Goal: Task Accomplishment & Management: Manage account settings

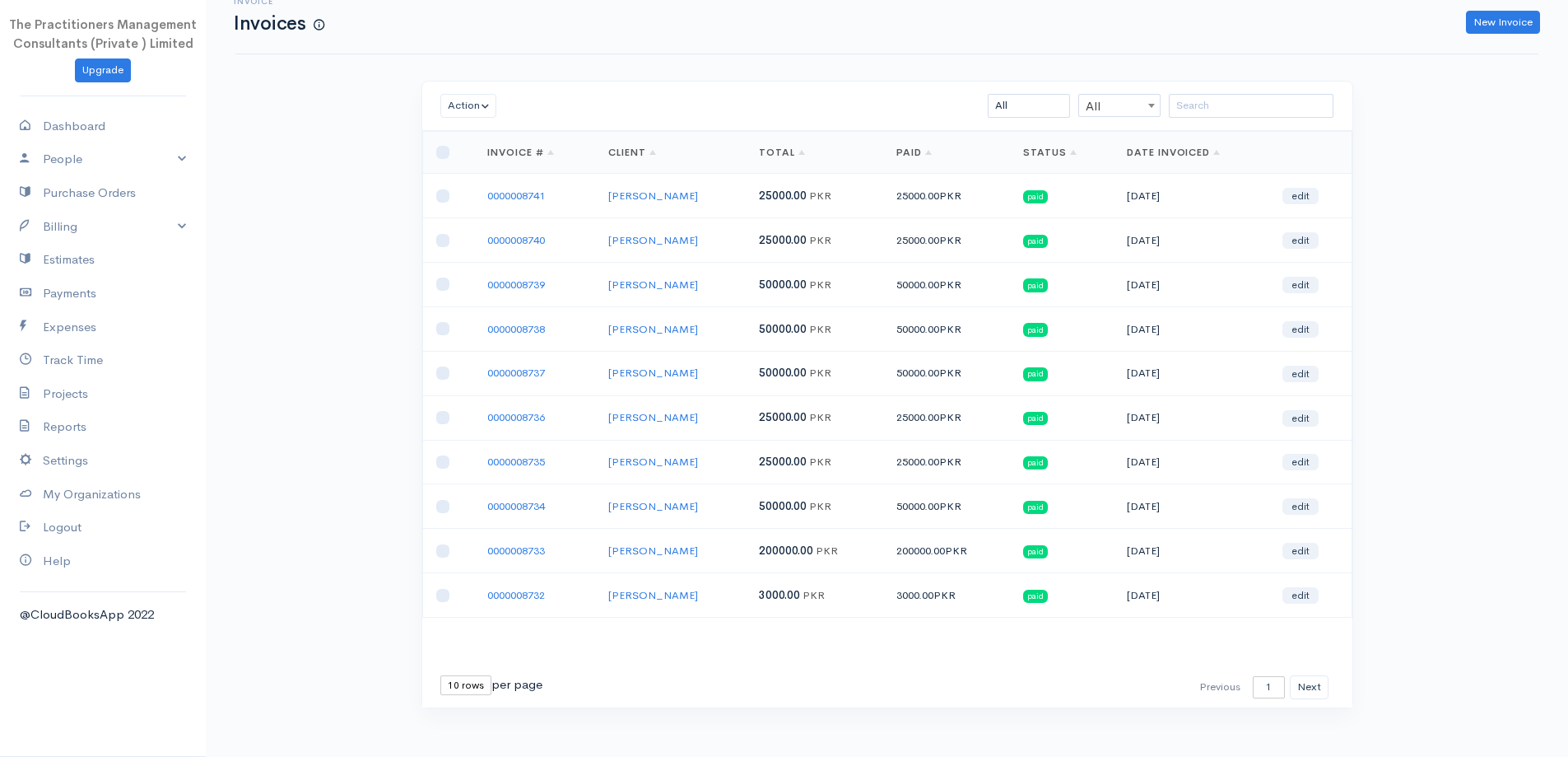
scroll to position [36, 0]
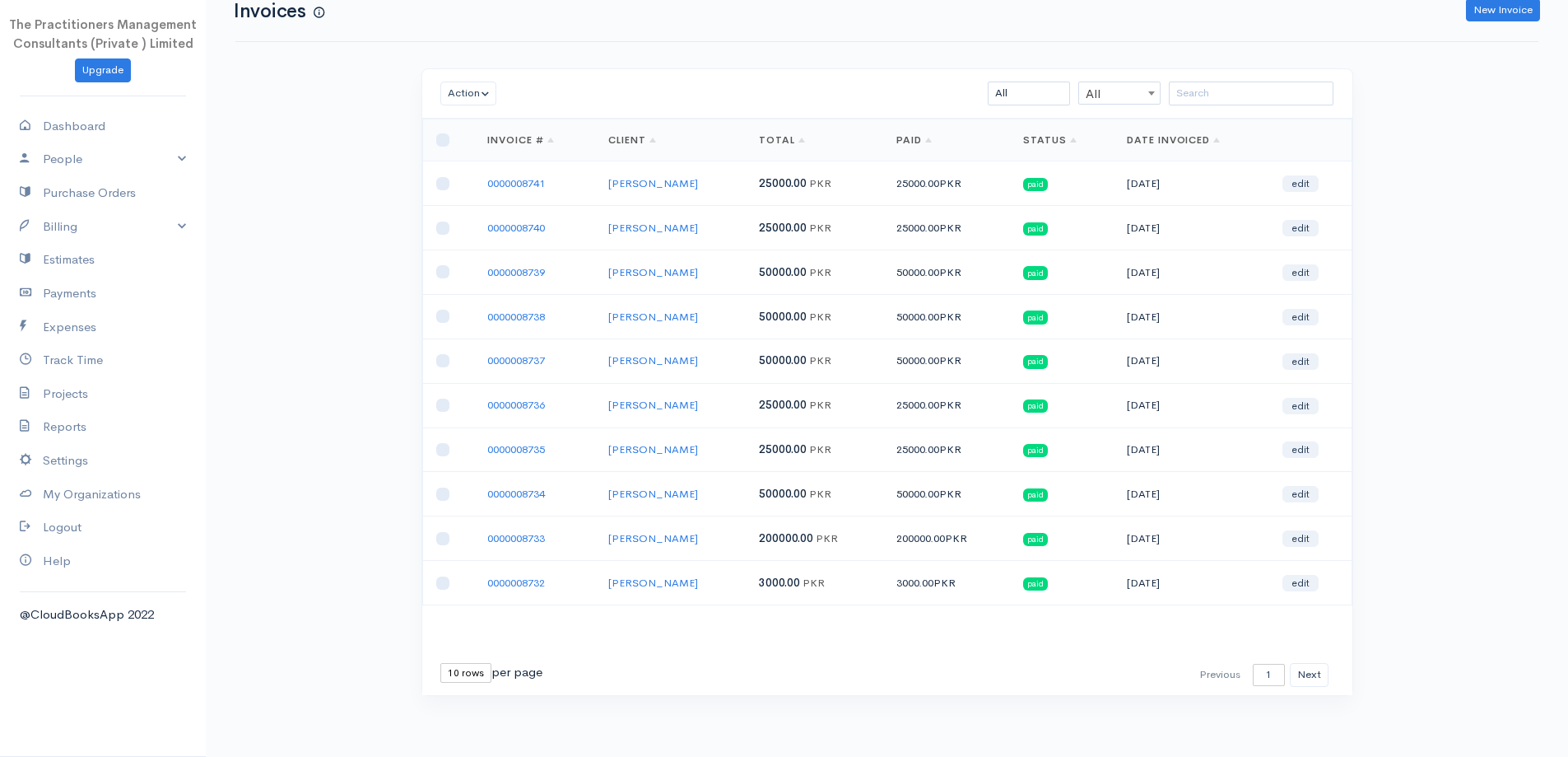
drag, startPoint x: 461, startPoint y: 656, endPoint x: 469, endPoint y: 672, distance: 17.9
click at [464, 656] on div "First Previous 1 2 3 4 5 6 7 8 9 10 11 12 13 14 15 16 17 18 19 20 21 22 23 24 2…" at bounding box center [887, 674] width 930 height 40
click at [468, 676] on select "10 rows 25 rows 50 rows" at bounding box center [465, 673] width 51 height 20
select select "50"
click at [440, 663] on select "10 rows 25 rows 50 rows" at bounding box center [465, 673] width 51 height 20
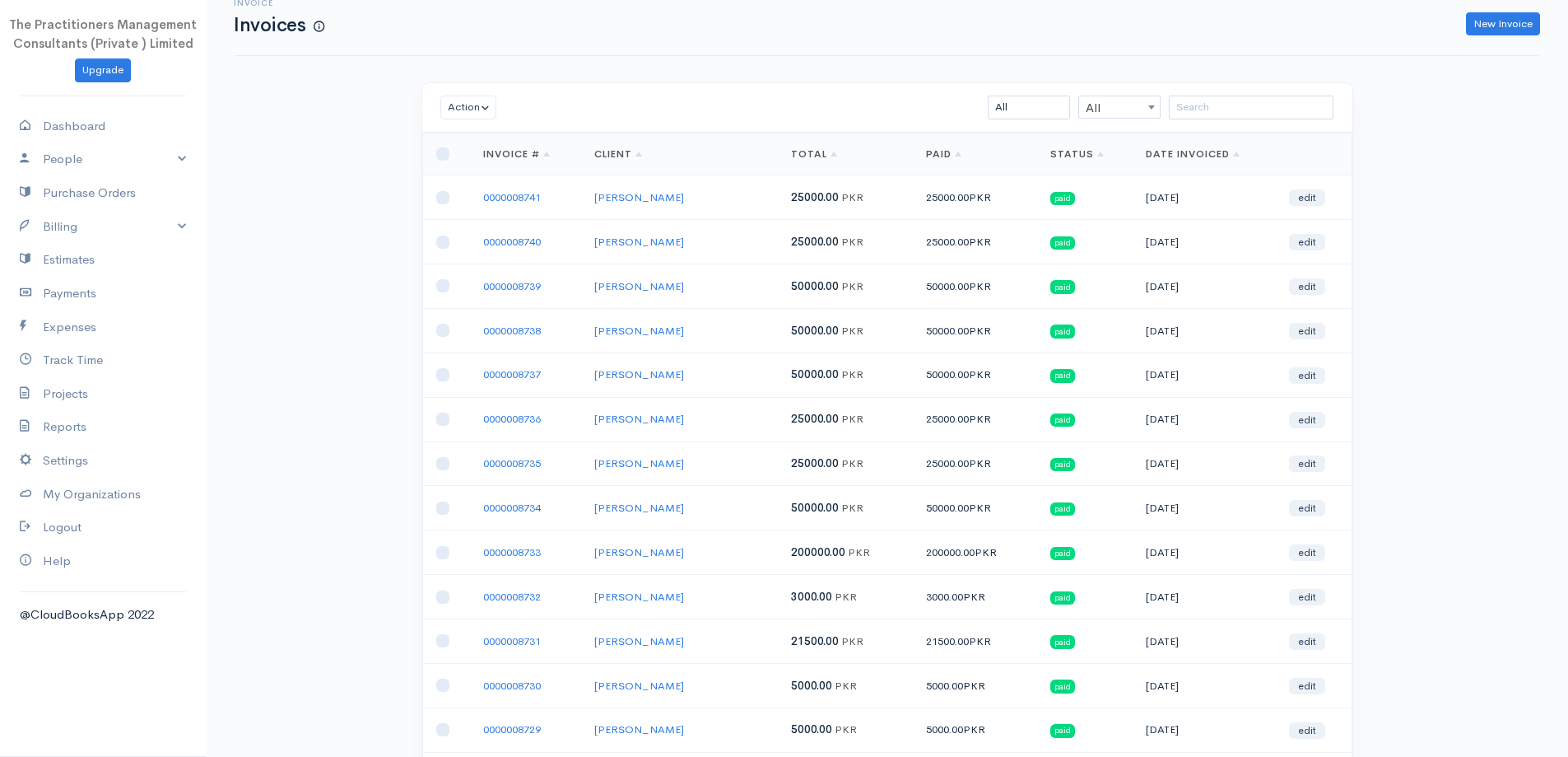
scroll to position [82, 0]
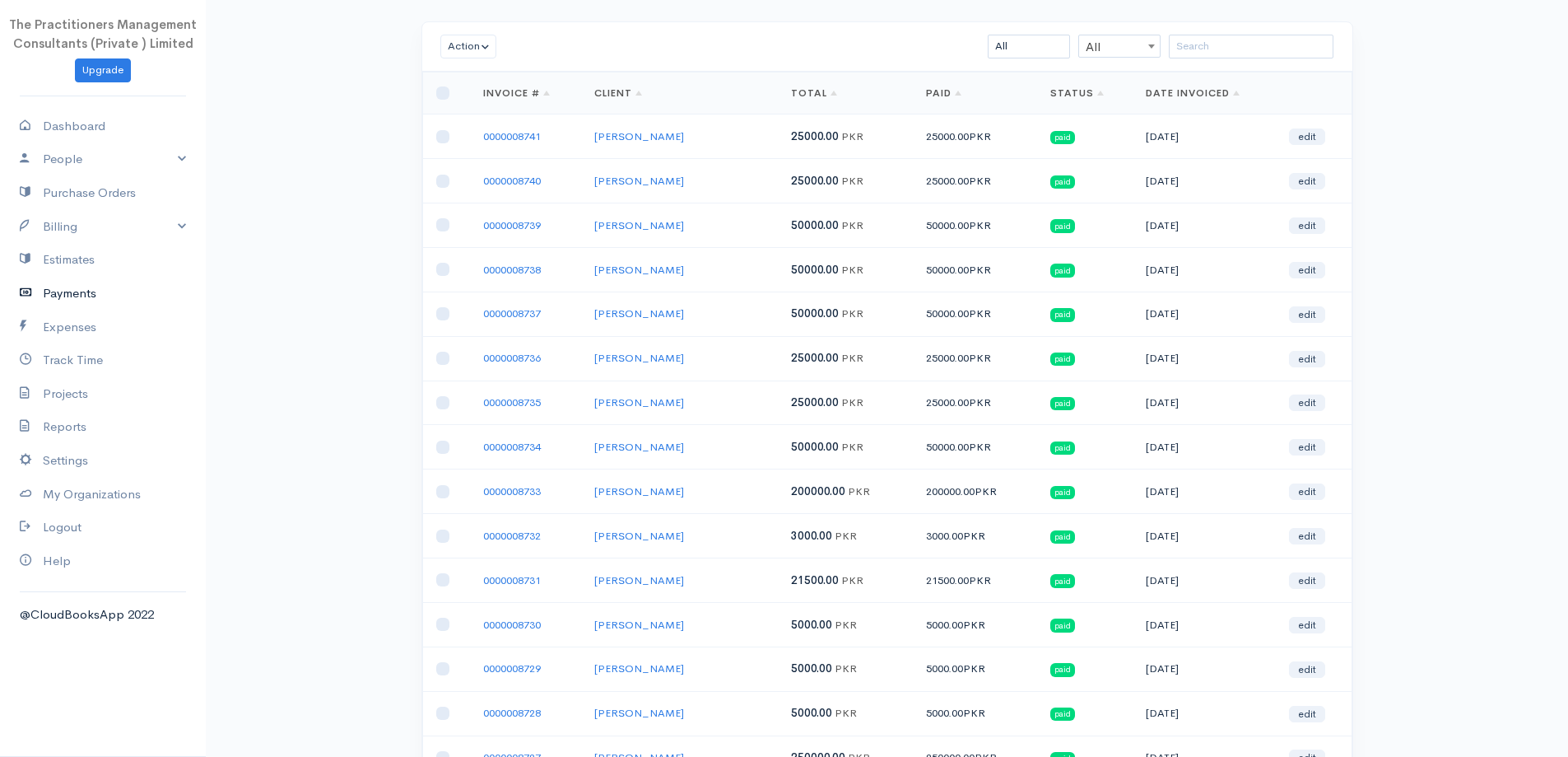
click at [68, 290] on link "Payments" at bounding box center [103, 294] width 205 height 34
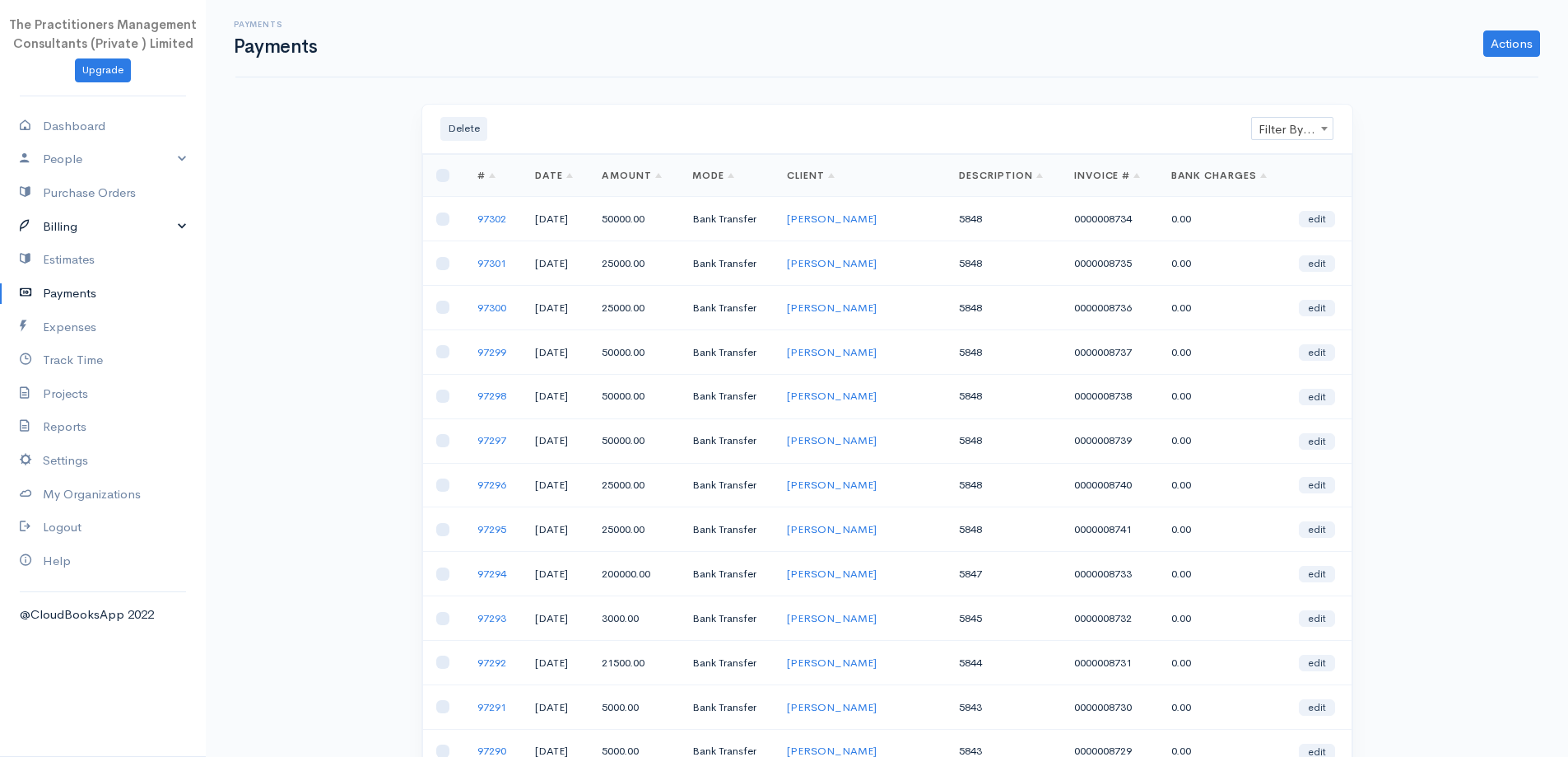
click at [62, 231] on link "Billing" at bounding box center [103, 227] width 205 height 34
click at [60, 246] on link "Invoice" at bounding box center [103, 257] width 205 height 29
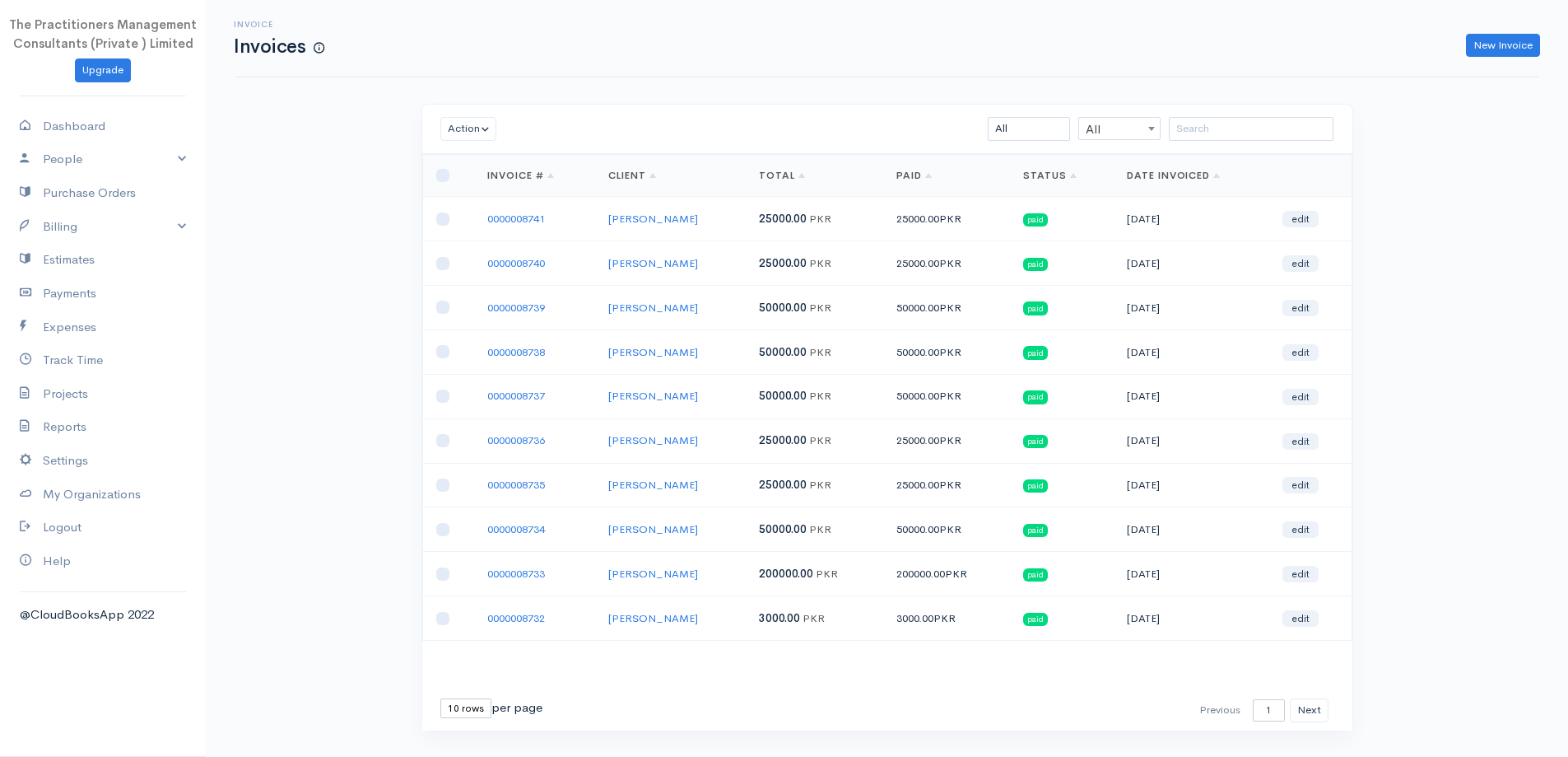
click at [477, 706] on select "10 rows 25 rows 50 rows" at bounding box center [465, 708] width 51 height 20
select select "50"
click at [440, 698] on select "10 rows 25 rows 50 rows" at bounding box center [465, 708] width 51 height 20
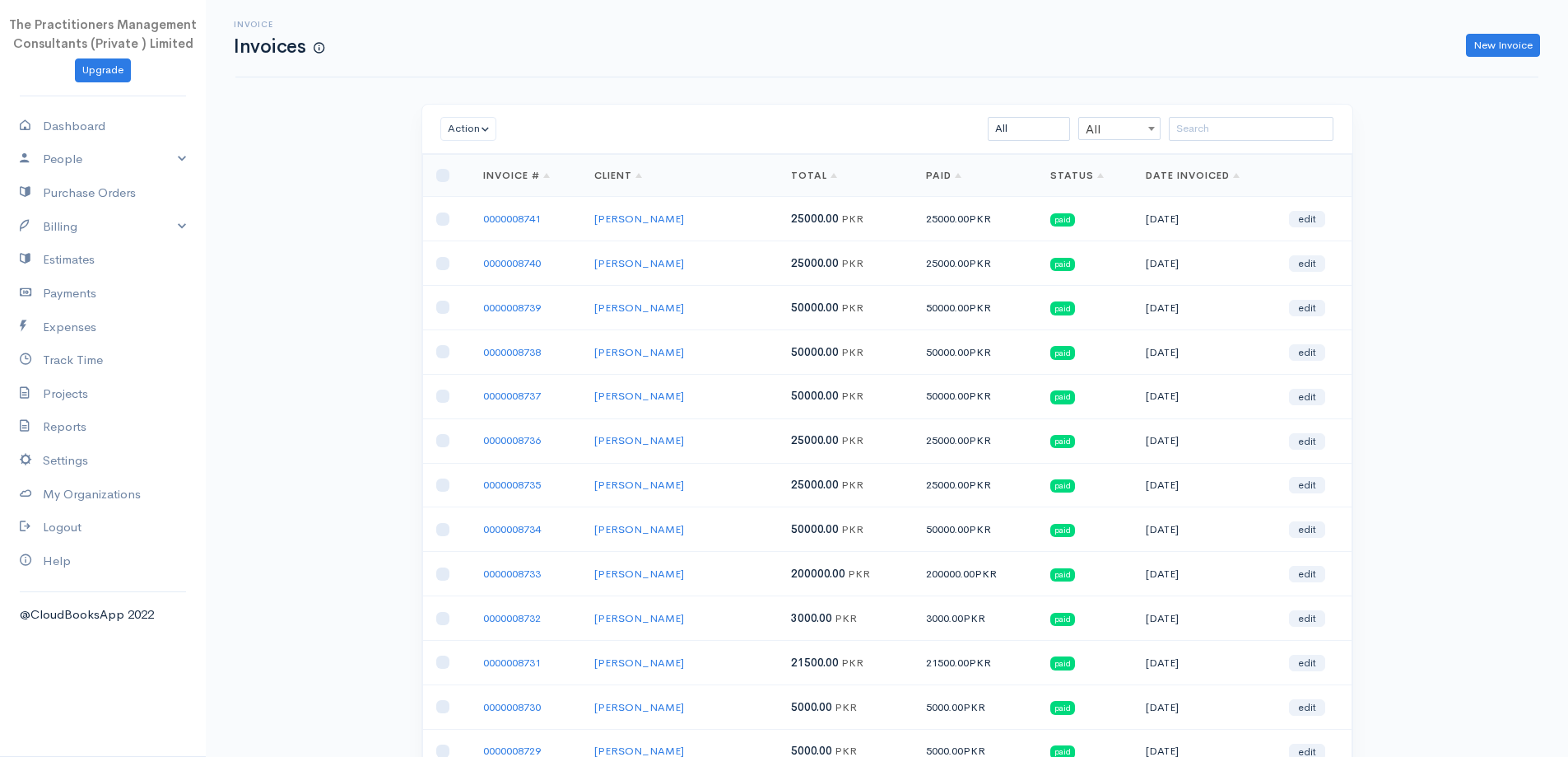
click at [1273, 110] on div "Action Archive Delete Download PDF Send Mark as Sent Mark Un-Sent Enter Payment…" at bounding box center [887, 129] width 930 height 49
click at [1262, 139] on input "search" at bounding box center [1251, 129] width 164 height 24
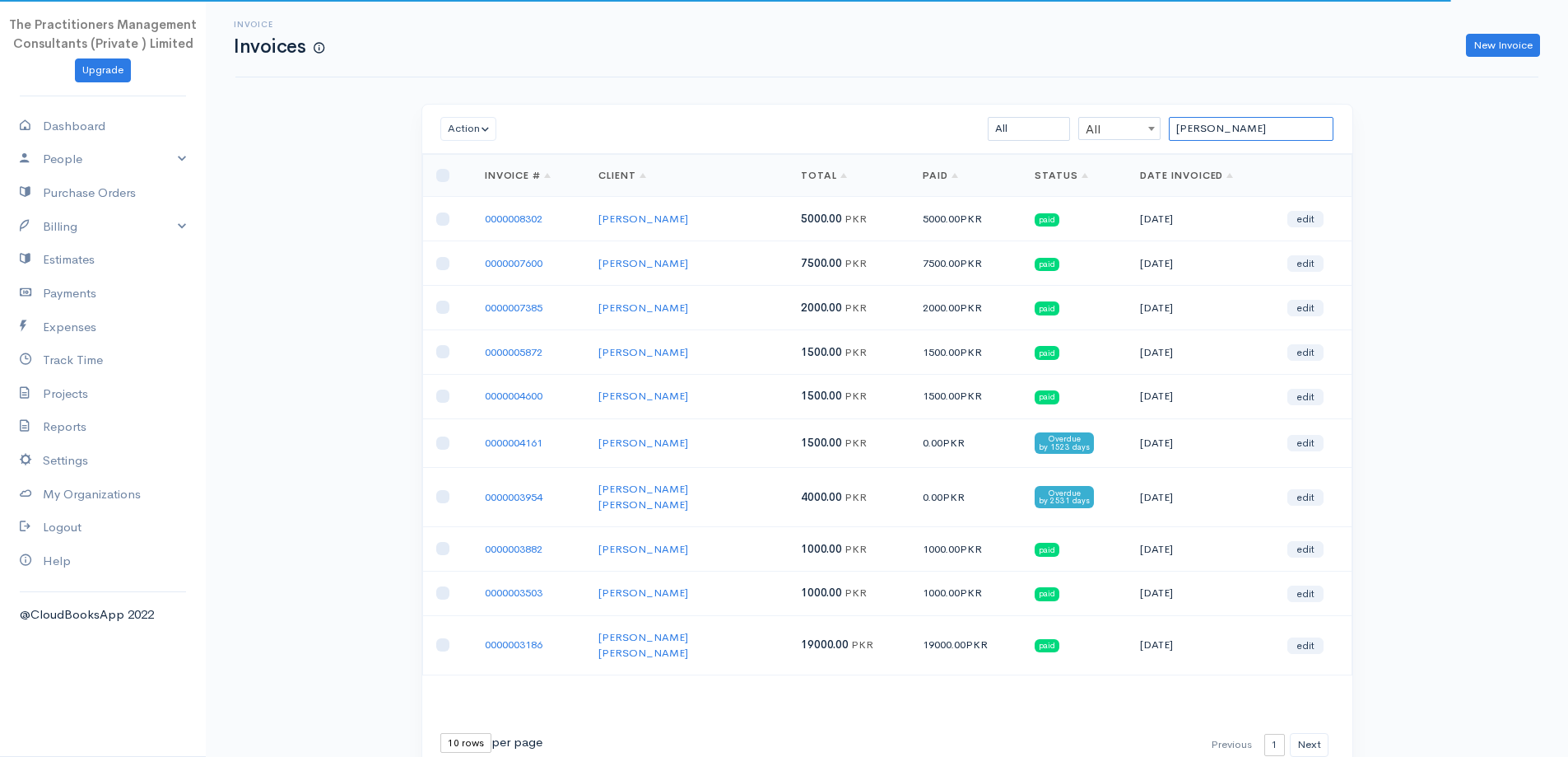
type input "[PERSON_NAME]"
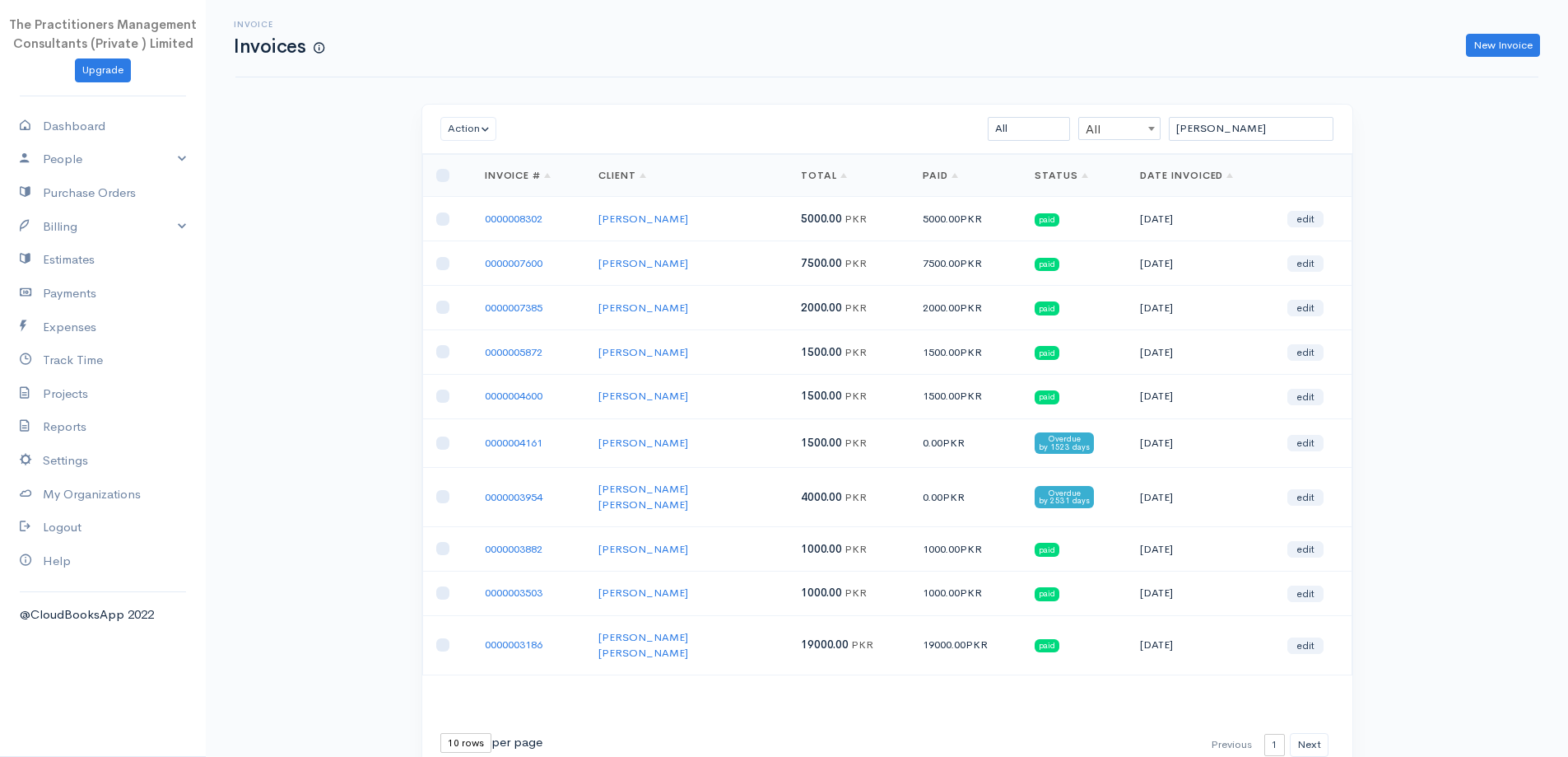
click at [507, 217] on link "0000008302" at bounding box center [514, 219] width 57 height 14
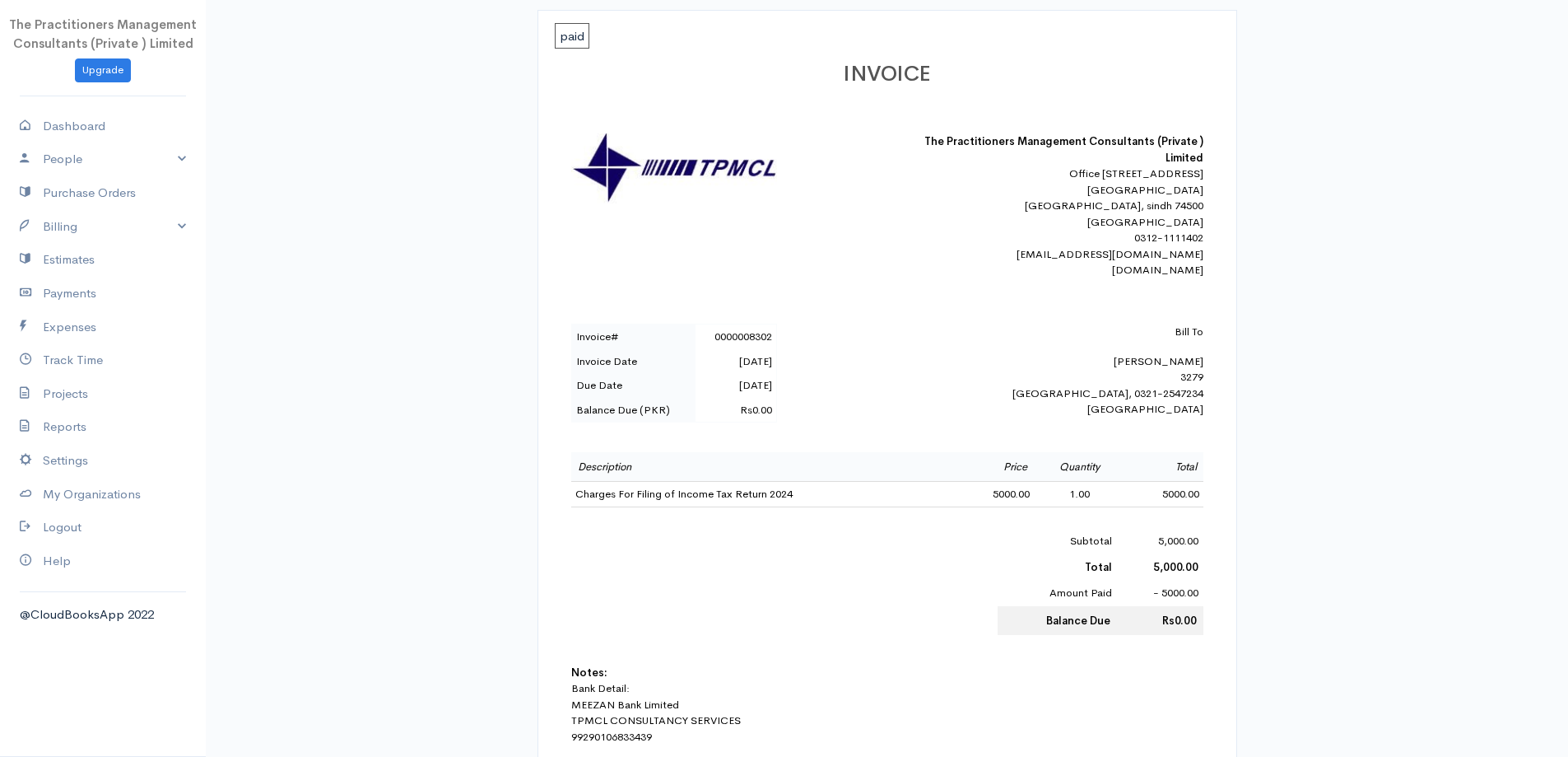
scroll to position [247, 0]
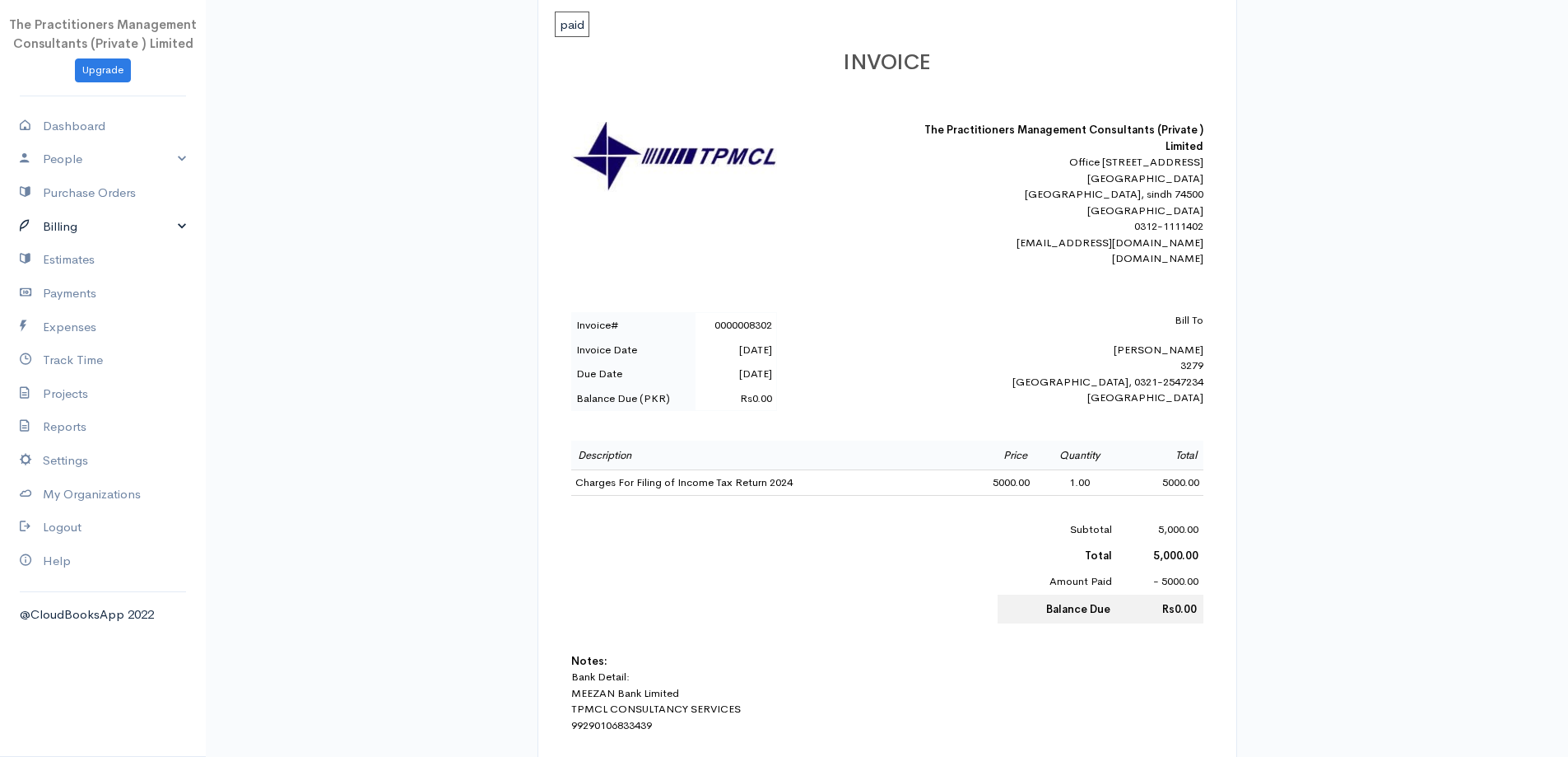
drag, startPoint x: 72, startPoint y: 223, endPoint x: 64, endPoint y: 276, distance: 53.6
click at [72, 224] on link "Billing" at bounding box center [103, 227] width 205 height 34
click at [69, 251] on link "Invoice" at bounding box center [103, 257] width 205 height 29
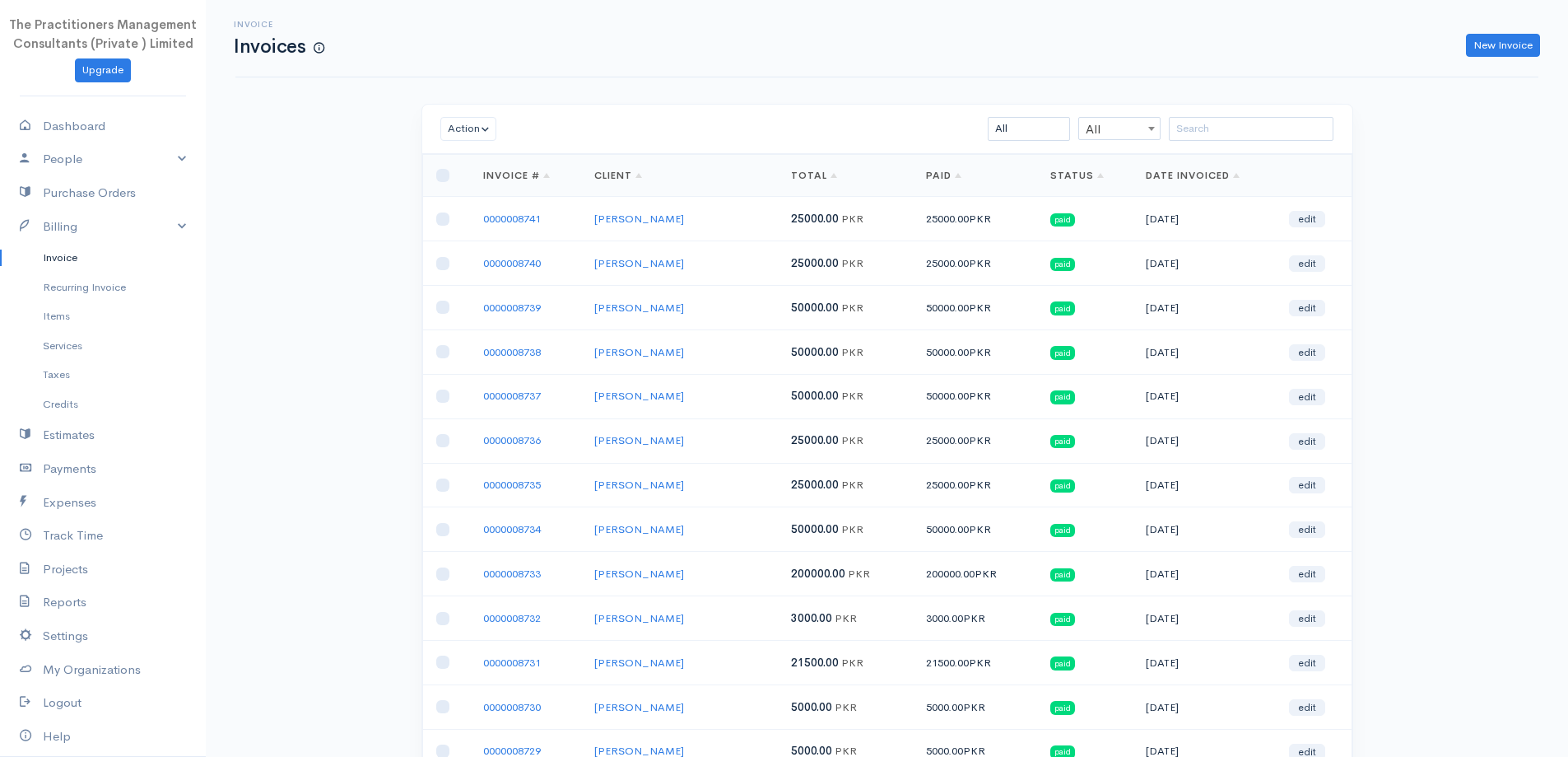
click at [1222, 111] on div "Action Archive Delete Download PDF Send Mark as Sent Mark Un-Sent Enter Payment…" at bounding box center [887, 129] width 930 height 49
click at [1214, 135] on input "search" at bounding box center [1251, 129] width 164 height 24
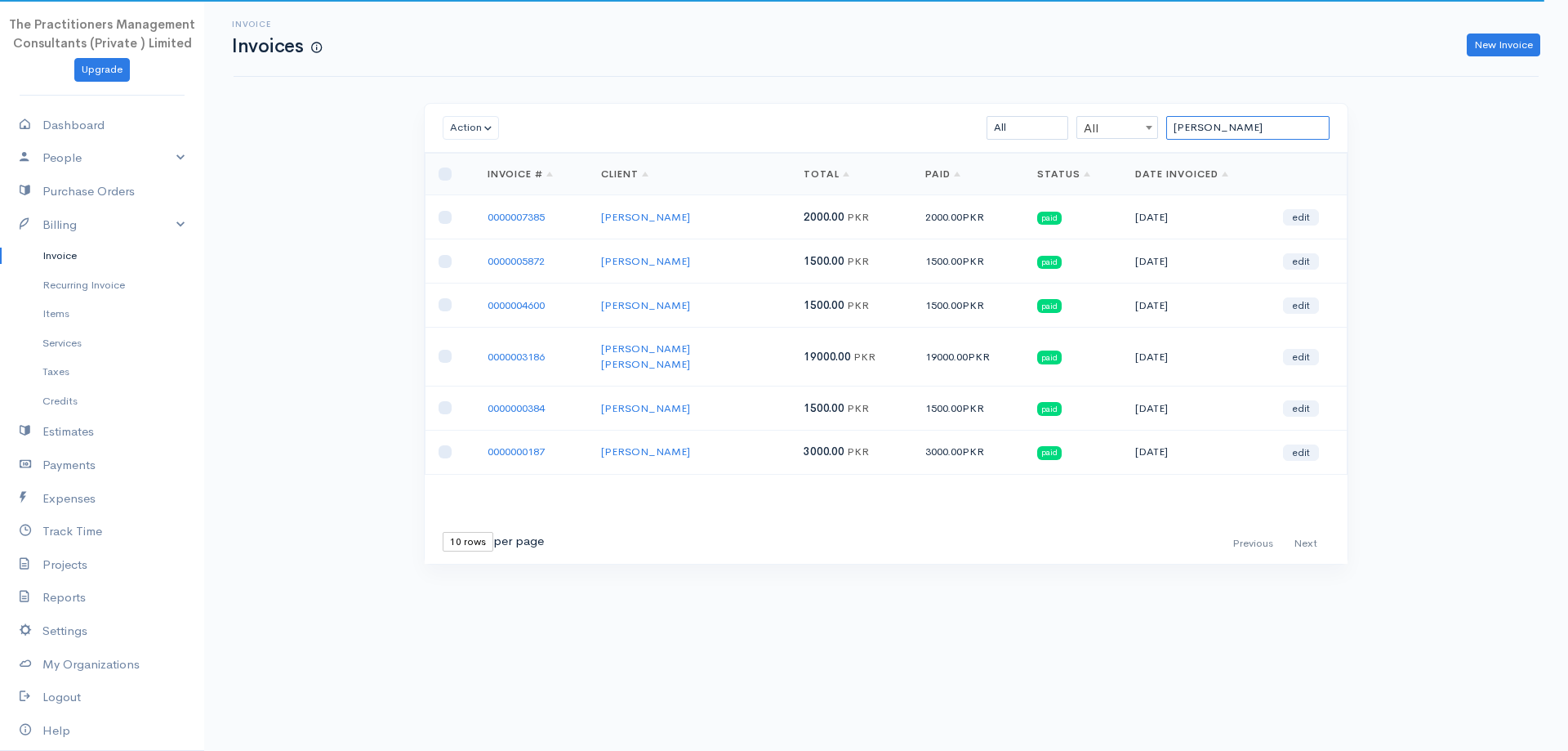
type input "[PERSON_NAME]"
click at [533, 222] on link "0000007385" at bounding box center [516, 217] width 57 height 14
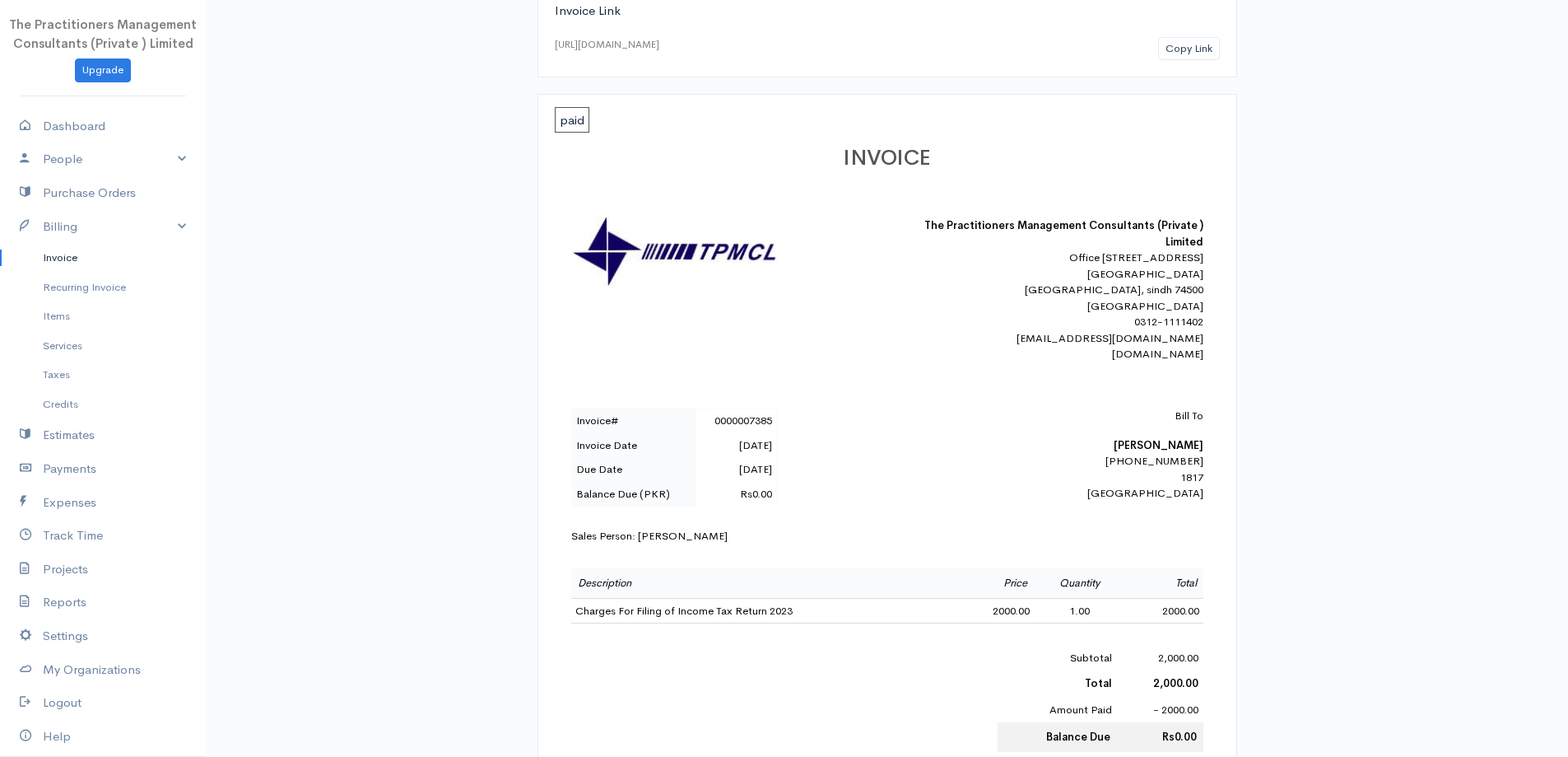
scroll to position [164, 0]
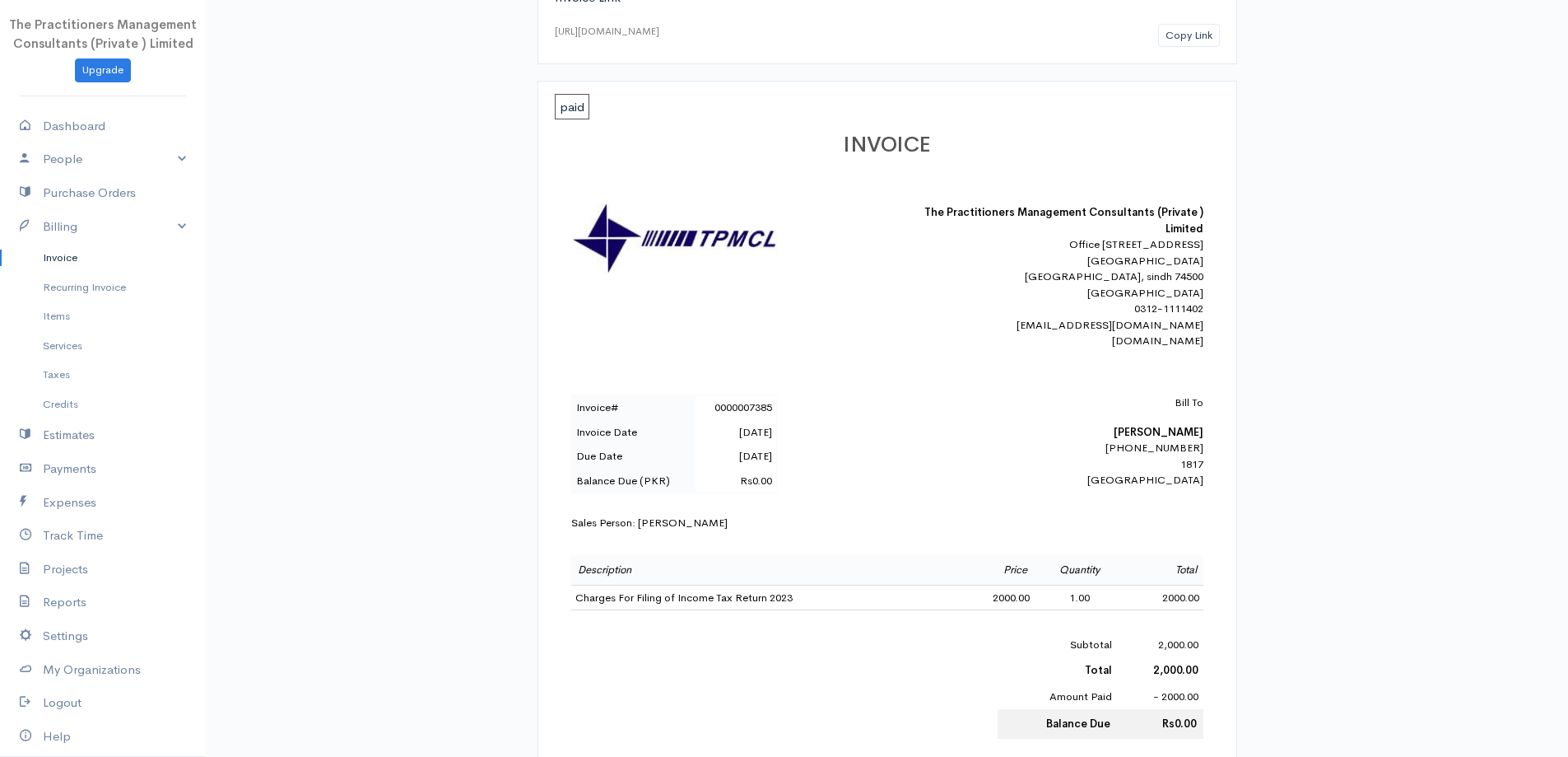
click at [1144, 457] on div "Bill To [PERSON_NAME] [PHONE_NUMBER] 1817 [GEOGRAPHIC_DATA]" at bounding box center [1060, 441] width 288 height 94
copy div "[PHONE_NUMBER]"
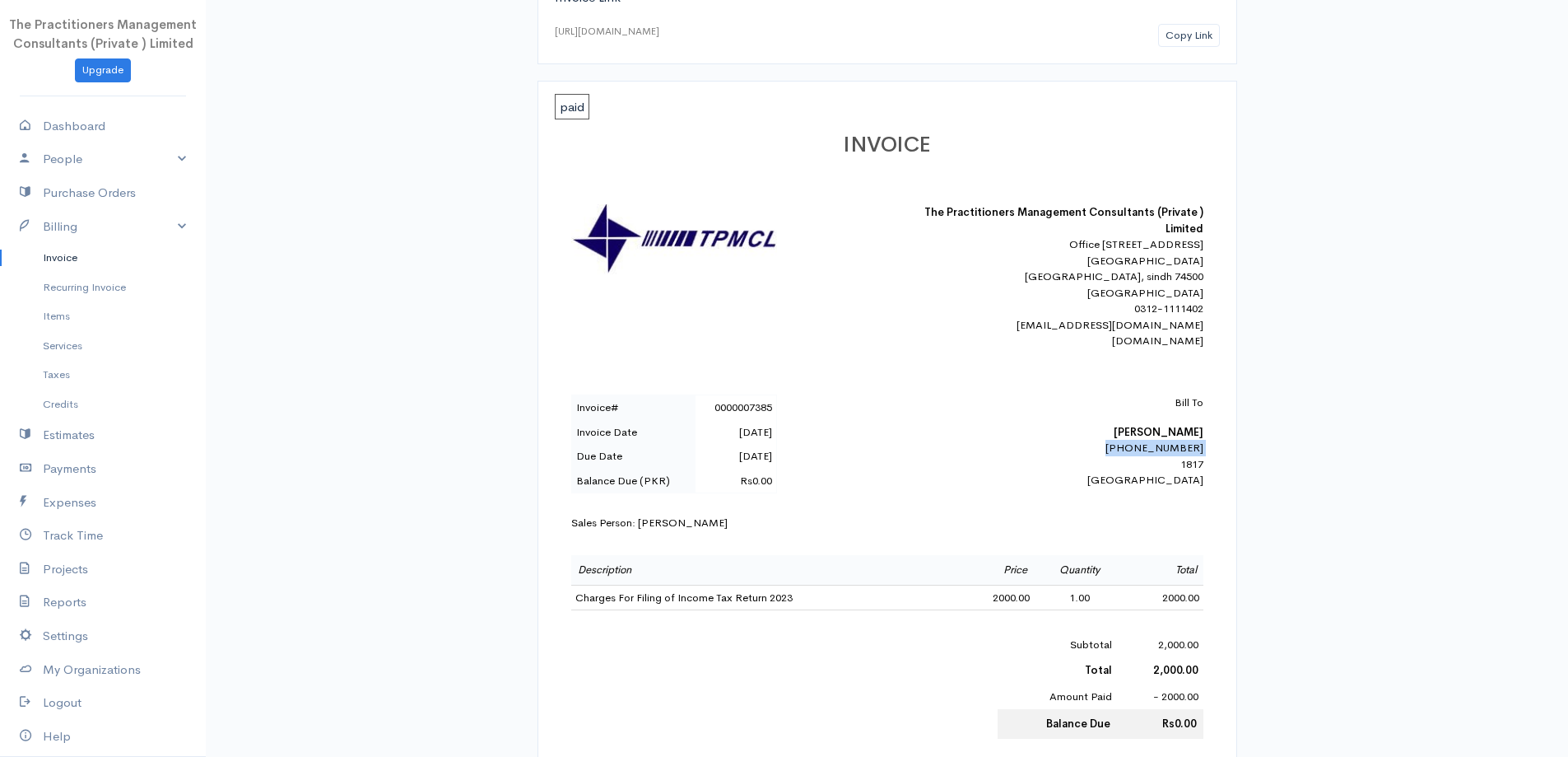
click at [57, 262] on link "Invoice" at bounding box center [103, 257] width 205 height 29
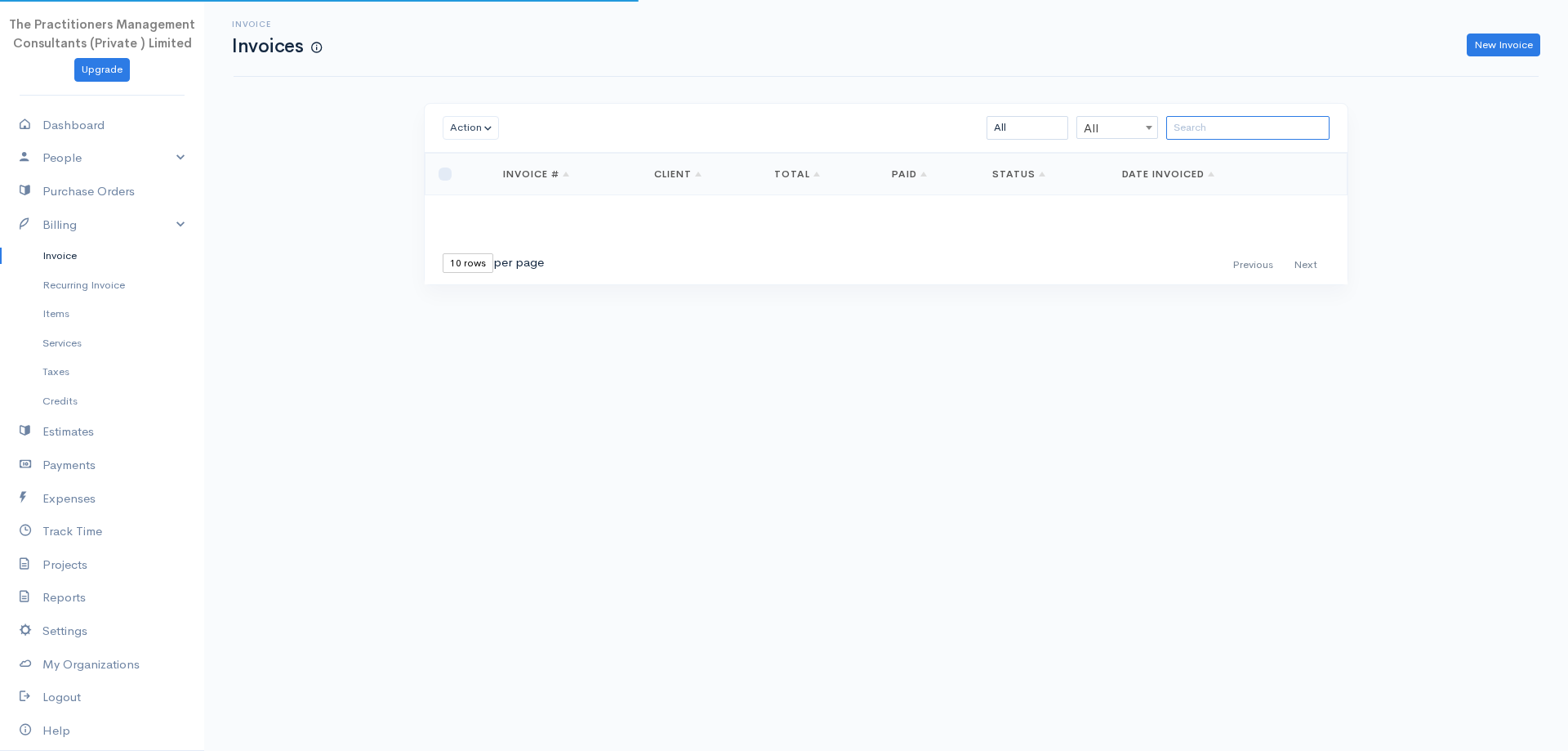
click at [1188, 121] on input "search" at bounding box center [1248, 128] width 163 height 24
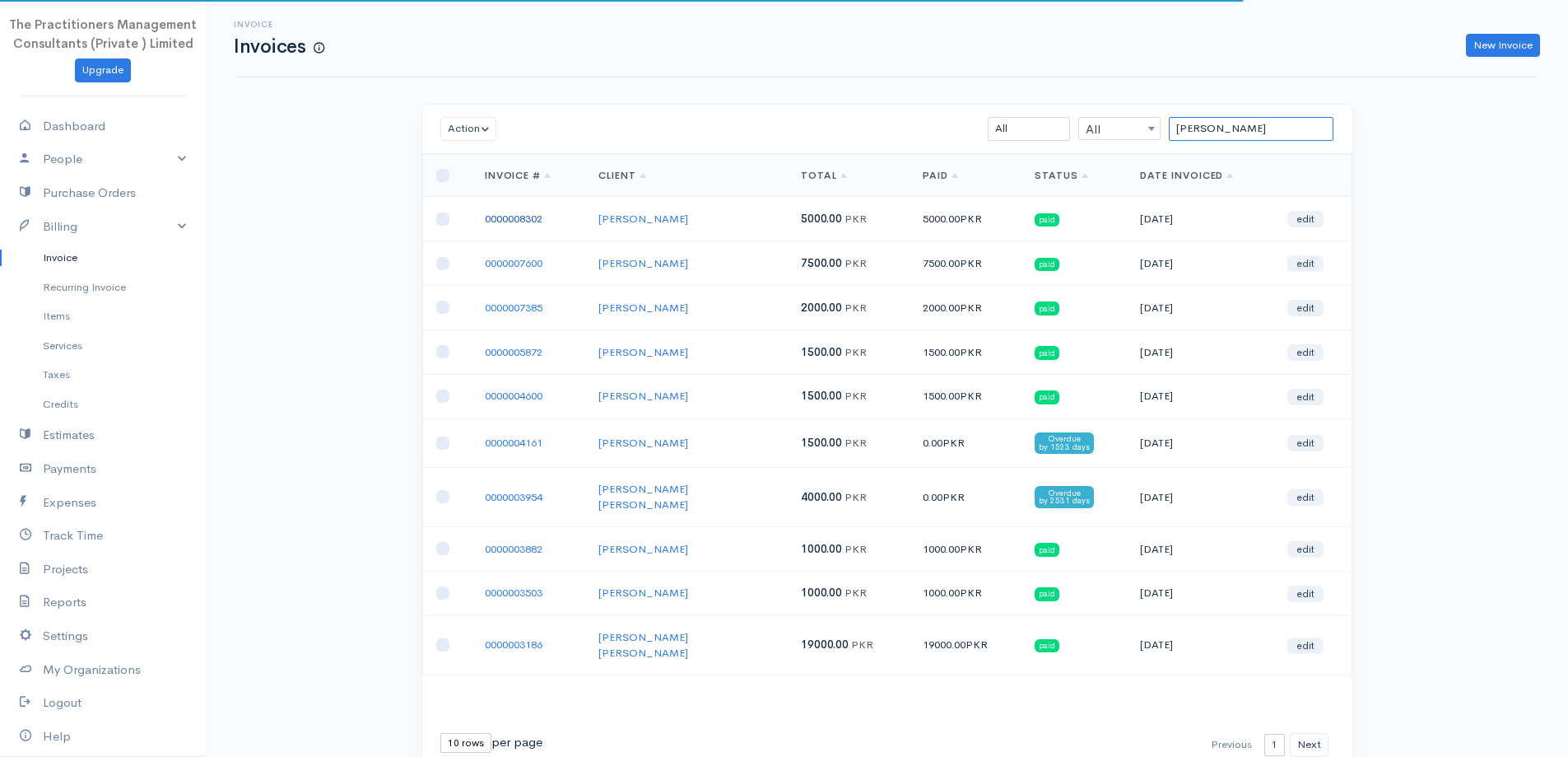
type input "[PERSON_NAME]"
click at [505, 212] on link "0000008302" at bounding box center [514, 219] width 57 height 14
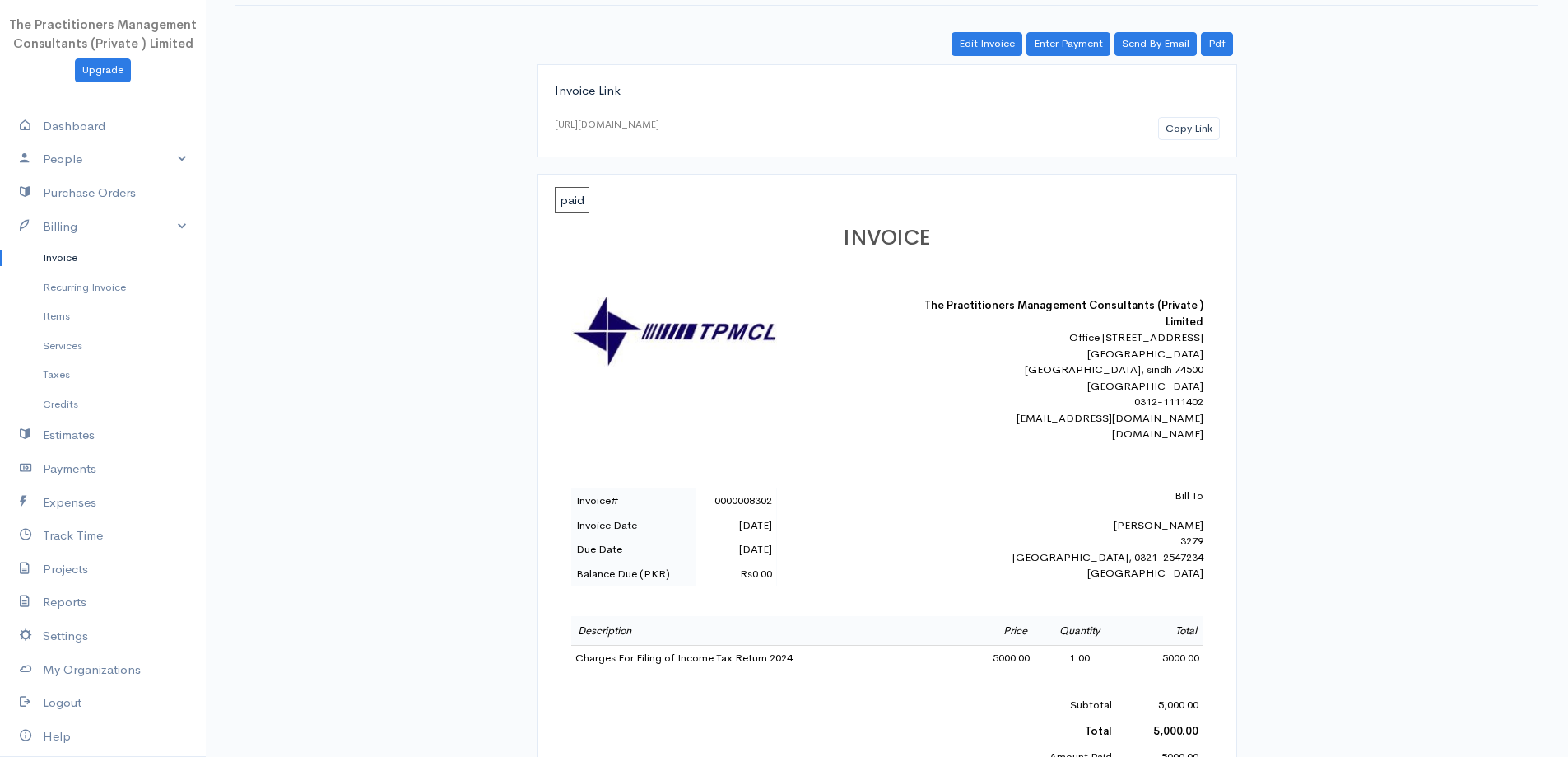
scroll to position [164, 0]
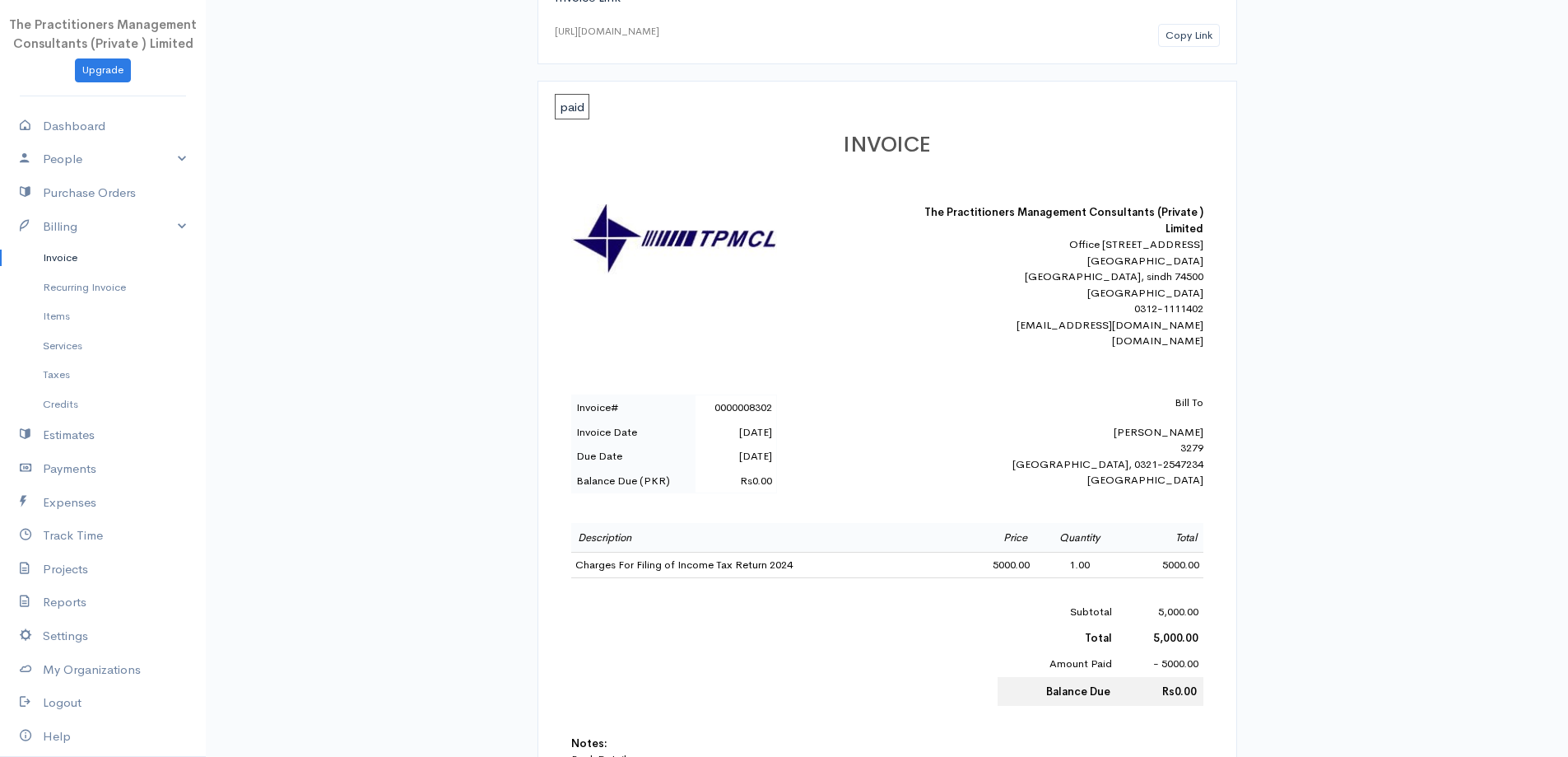
click at [136, 255] on link "Invoice" at bounding box center [103, 257] width 205 height 29
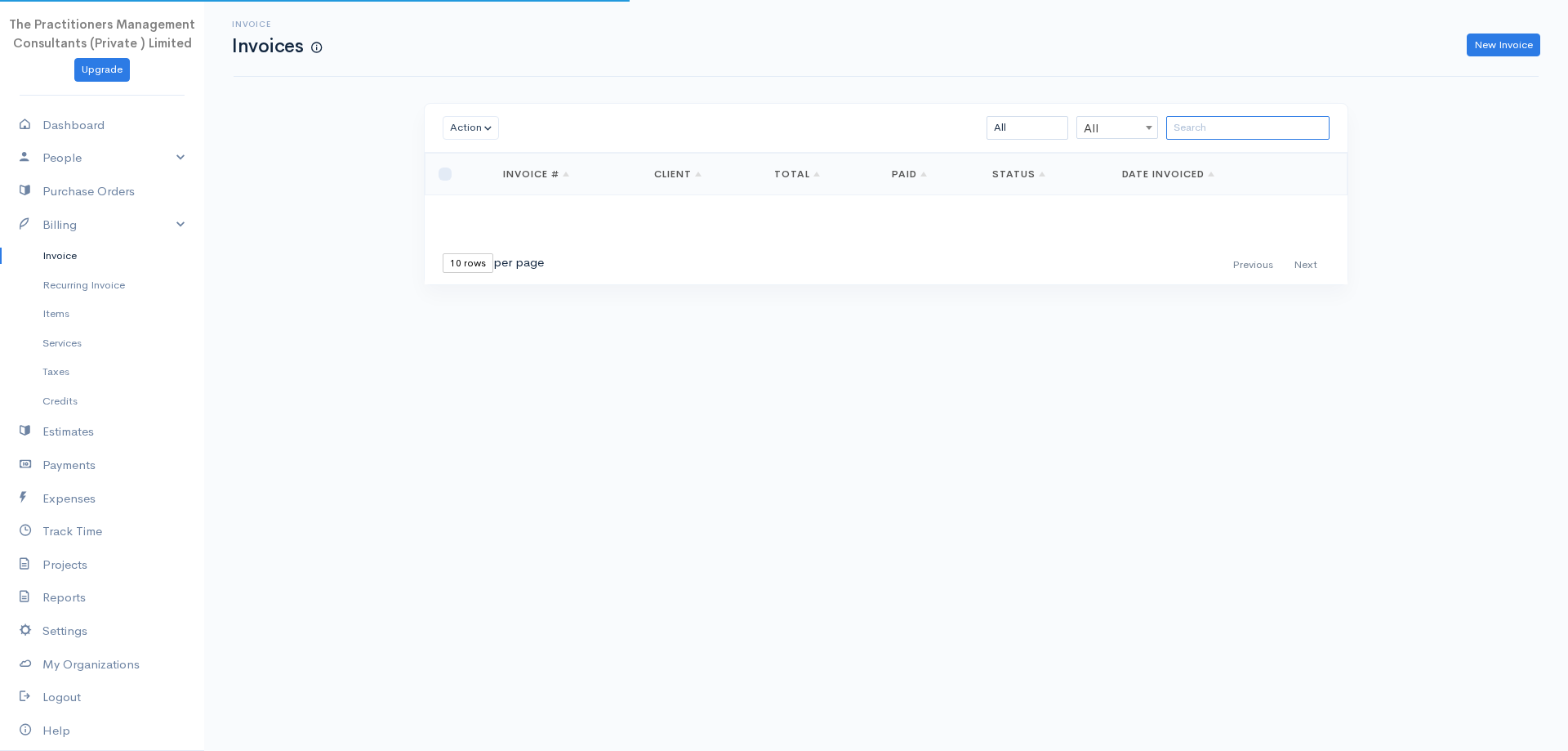
click at [1179, 130] on input "search" at bounding box center [1248, 128] width 163 height 24
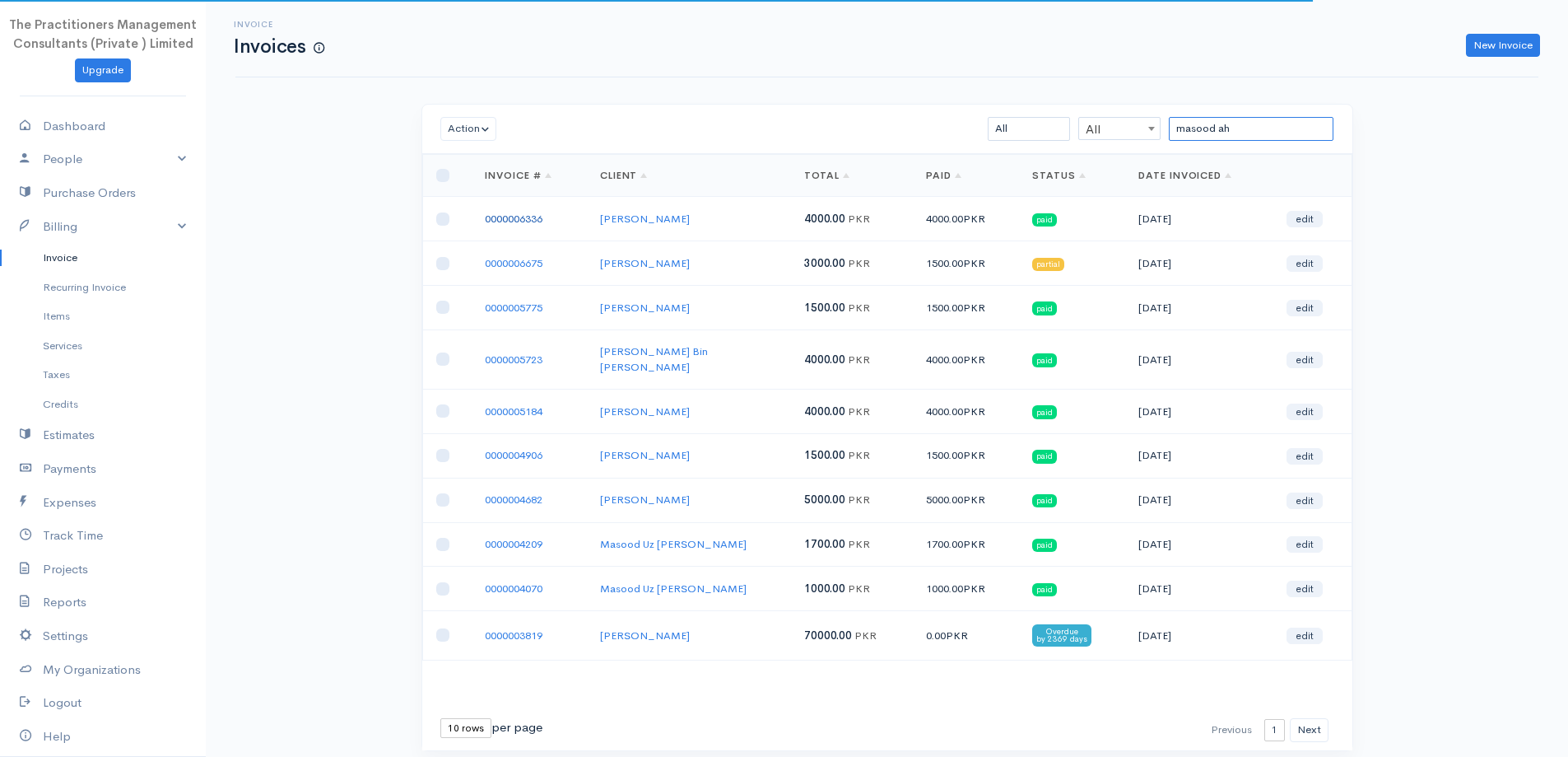
type input "masood ah"
drag, startPoint x: 535, startPoint y: 222, endPoint x: 636, endPoint y: 245, distance: 103.6
click at [535, 223] on link "0000006336" at bounding box center [514, 219] width 57 height 14
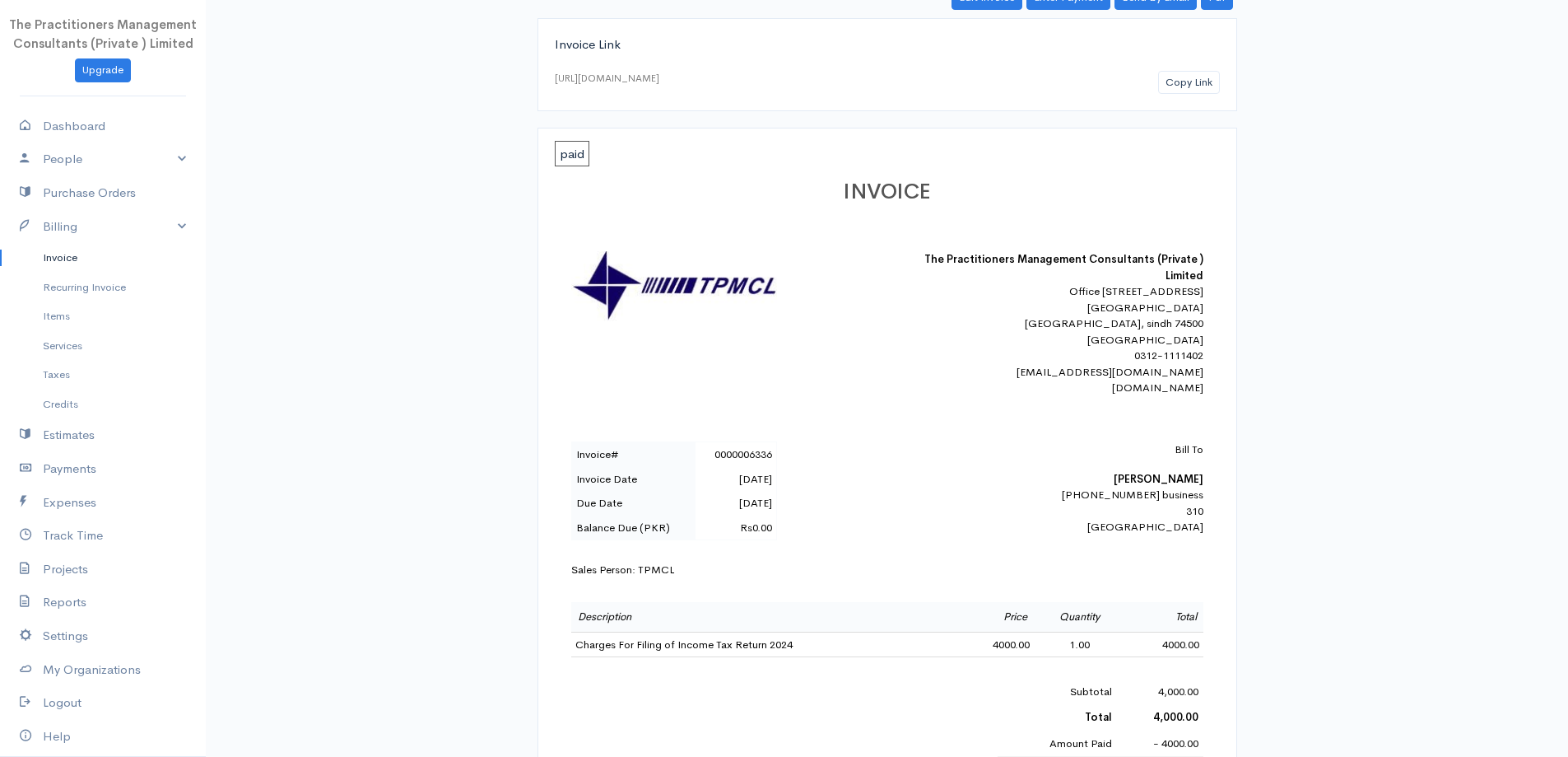
scroll to position [164, 0]
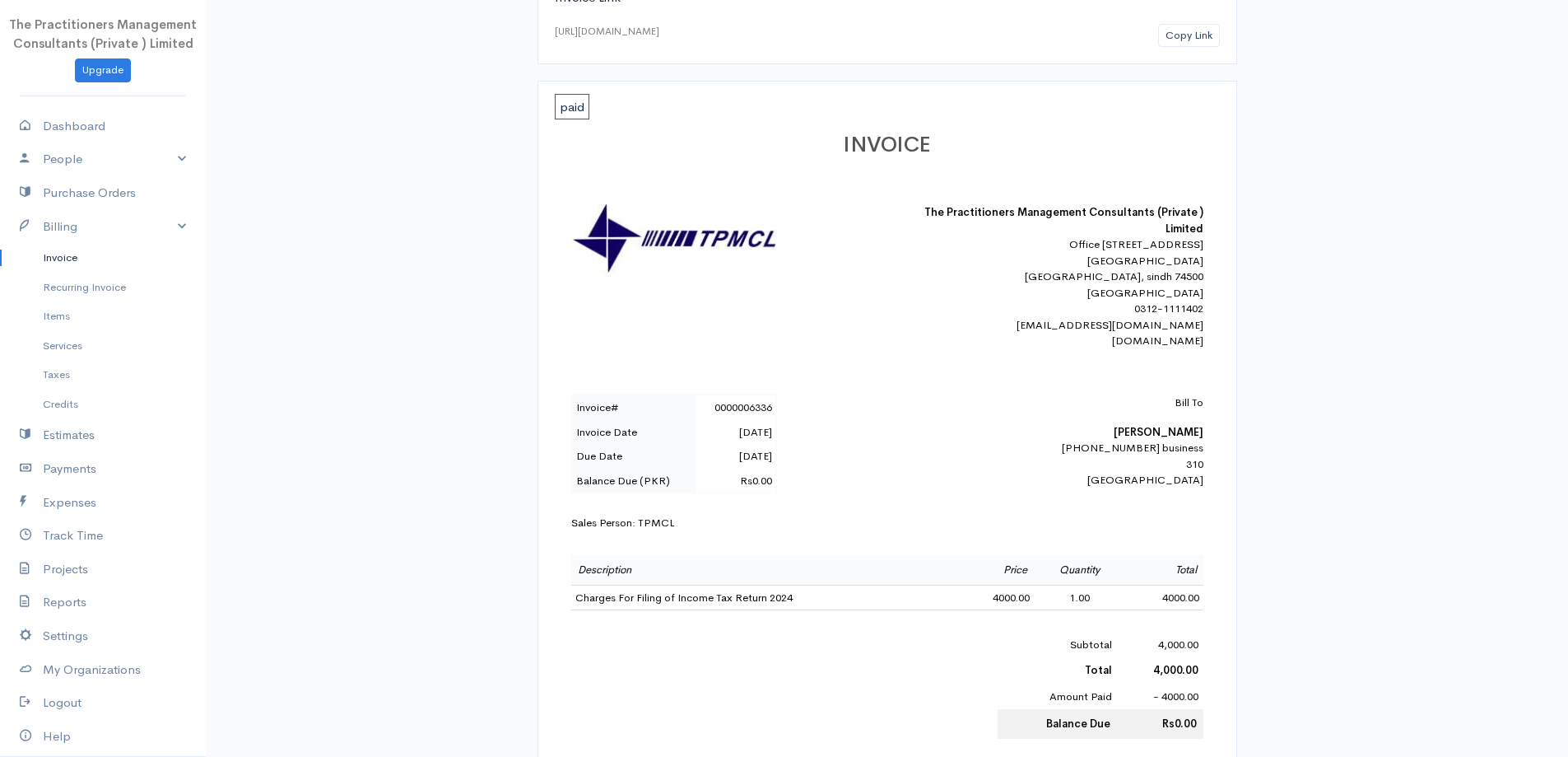
click at [97, 263] on link "Invoice" at bounding box center [103, 257] width 205 height 29
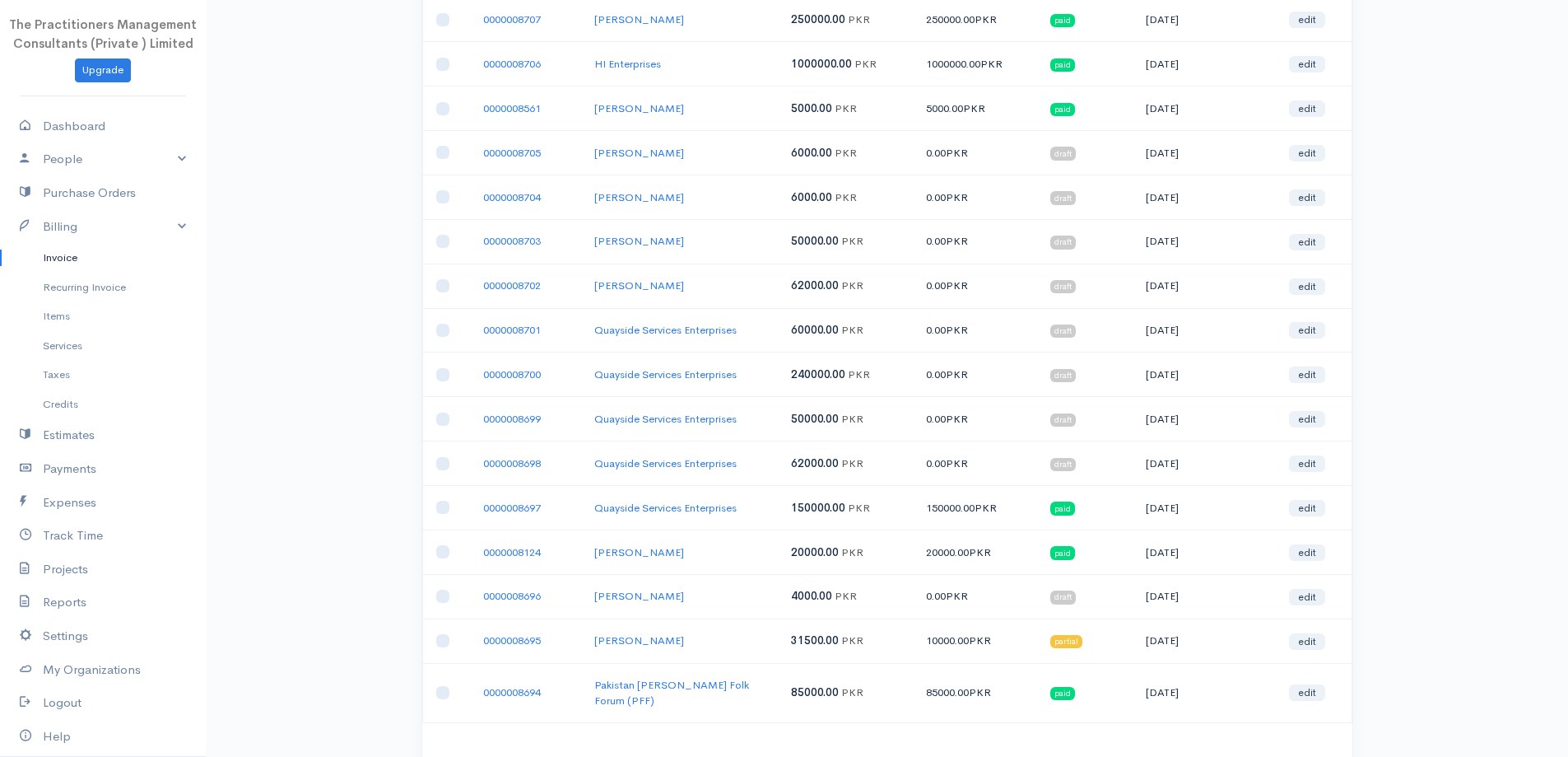
scroll to position [1810, 0]
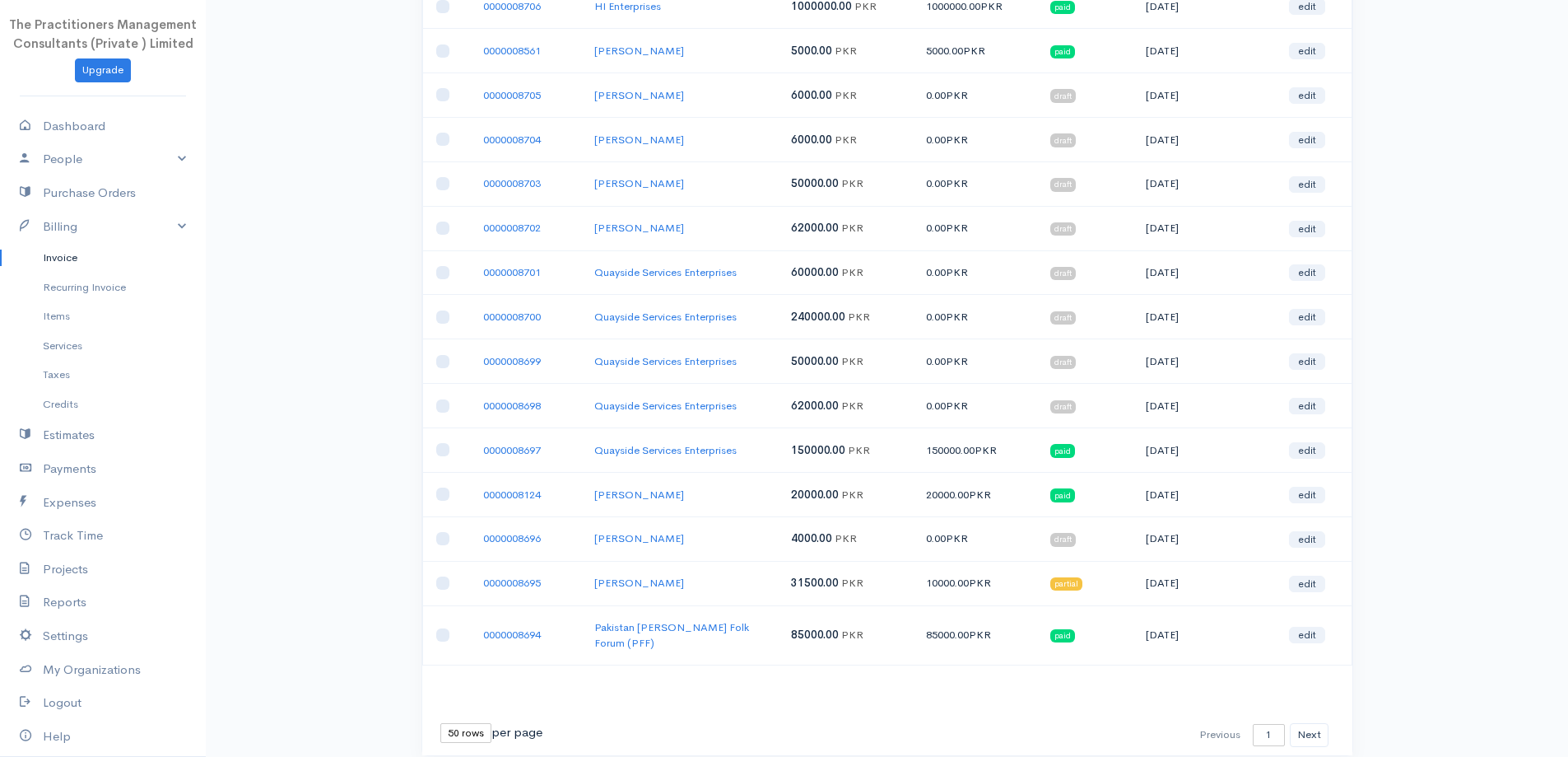
click at [456, 723] on select "10 rows 25 rows 50 rows" at bounding box center [465, 733] width 51 height 20
click at [440, 723] on select "10 rows 25 rows 50 rows" at bounding box center [465, 733] width 51 height 20
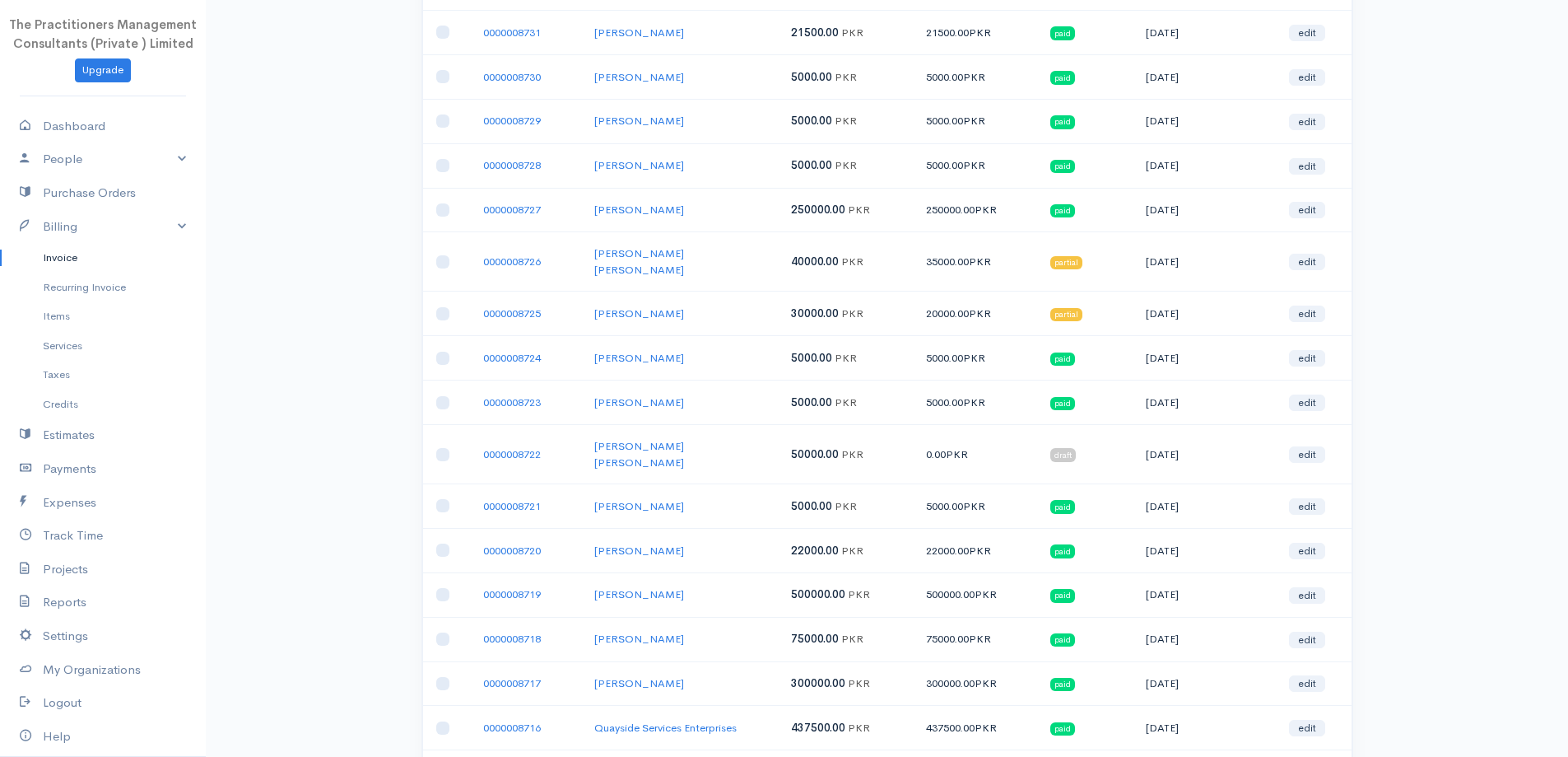
scroll to position [659, 0]
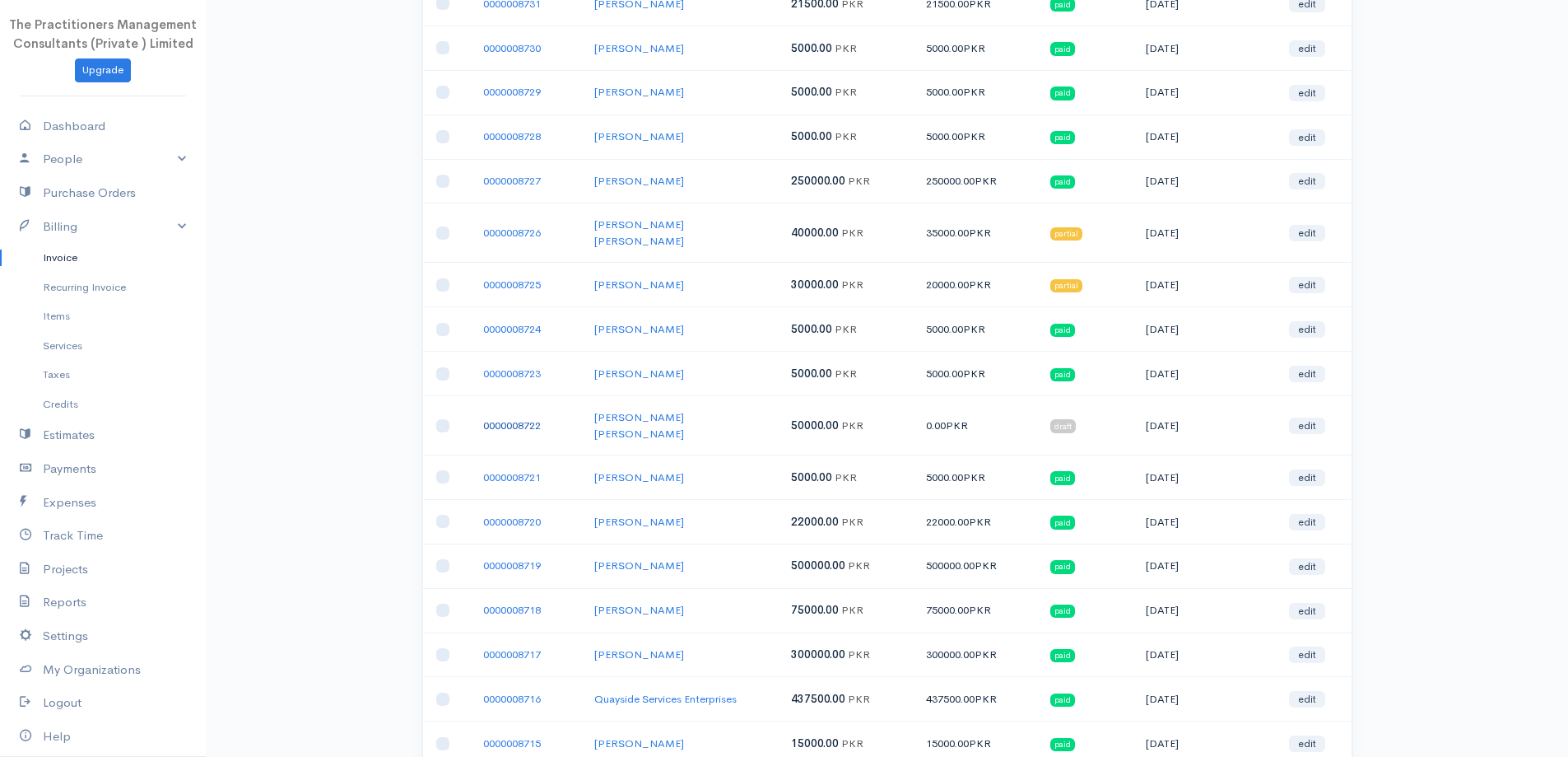
click at [507, 418] on link "0000008722" at bounding box center [512, 425] width 57 height 14
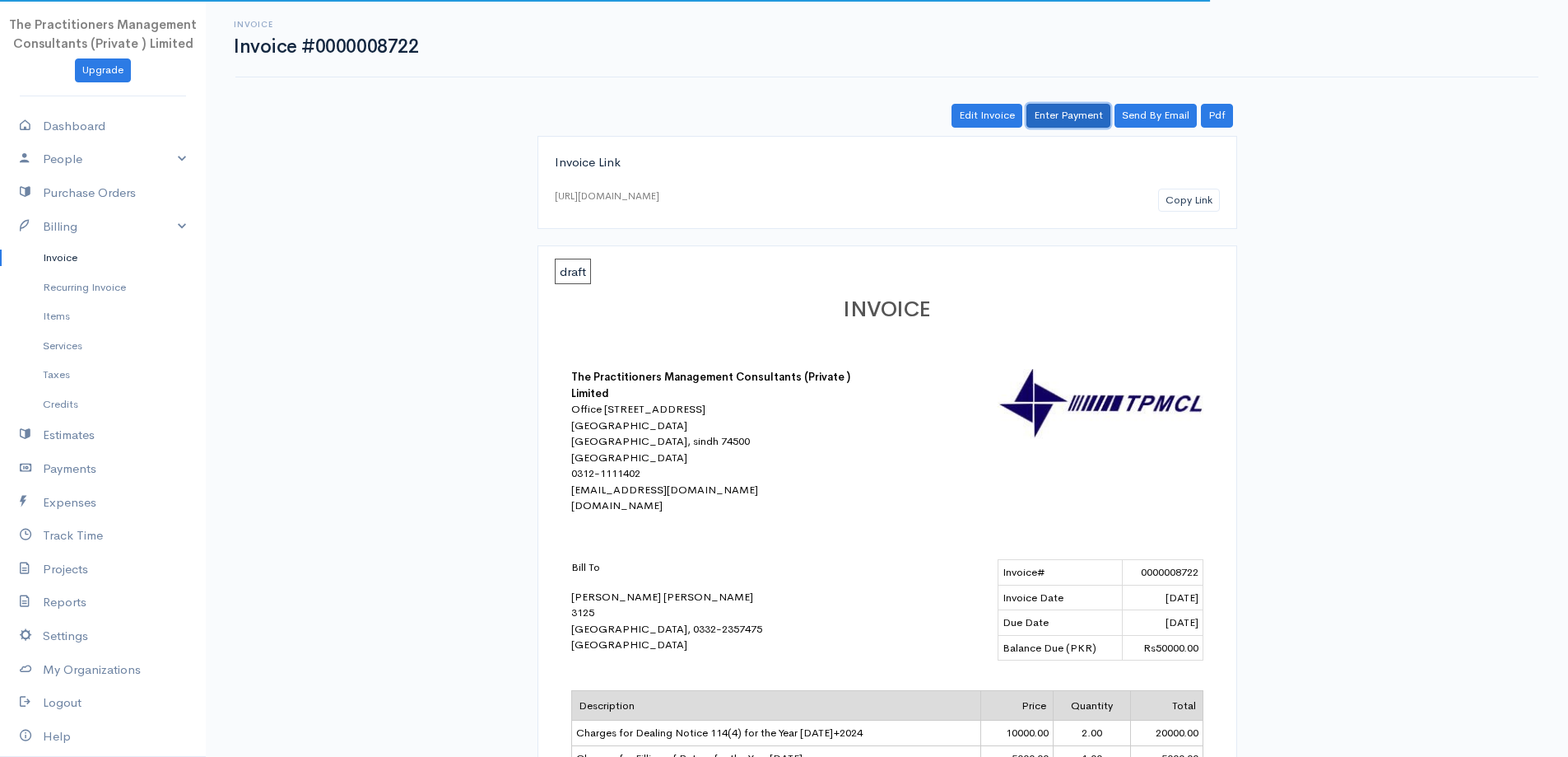
click at [1100, 110] on link "Enter Payment" at bounding box center [1069, 115] width 84 height 24
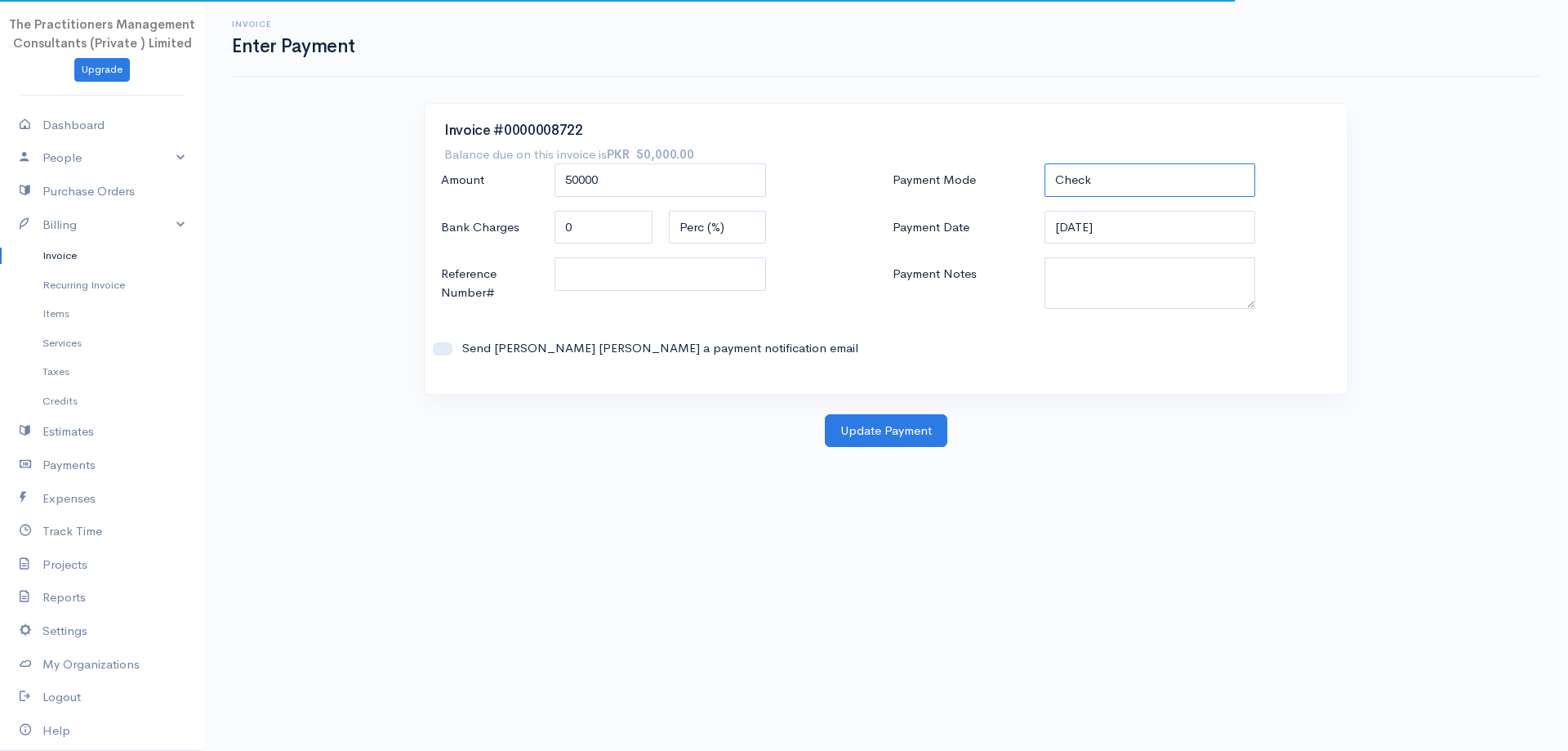
drag, startPoint x: 1092, startPoint y: 177, endPoint x: 1093, endPoint y: 193, distance: 16.0
click at [1092, 177] on select "Check Bank Transfer Credit Cash Debit ACH VISA MASTERCARD AMEX DISCOVER DINERS …" at bounding box center [1150, 180] width 212 height 34
select select "Bank Transfer"
click at [1044, 163] on select "Check Bank Transfer Credit Cash Debit ACH VISA MASTERCARD AMEX DISCOVER DINERS …" at bounding box center [1150, 180] width 212 height 34
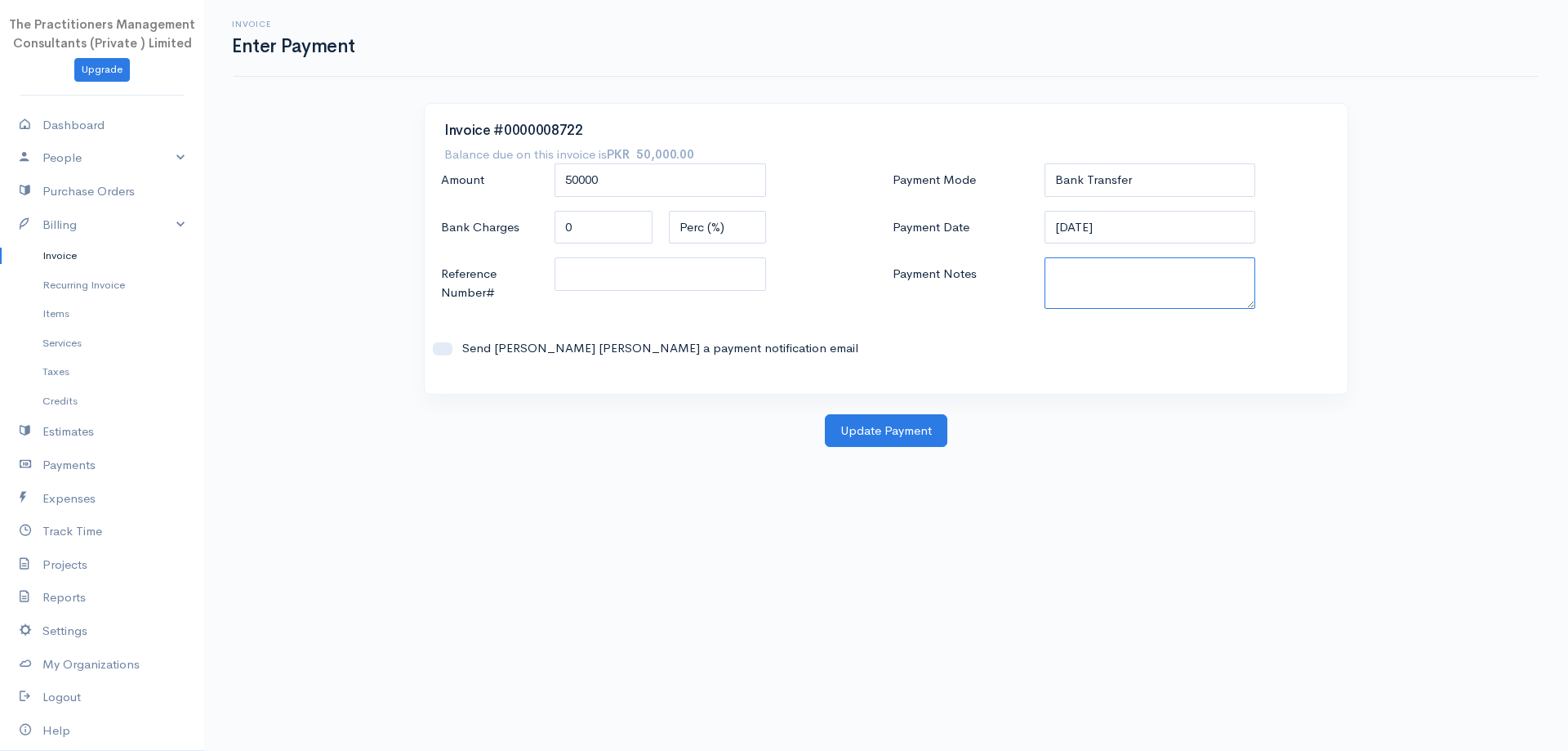
drag, startPoint x: 1091, startPoint y: 286, endPoint x: 1080, endPoint y: 299, distance: 17.0
click at [1089, 290] on textarea "Payment Notes" at bounding box center [1150, 283] width 212 height 51
type textarea "5849"
click at [722, 282] on input "Reference Number#" at bounding box center [660, 274] width 212 height 34
type input "5849"
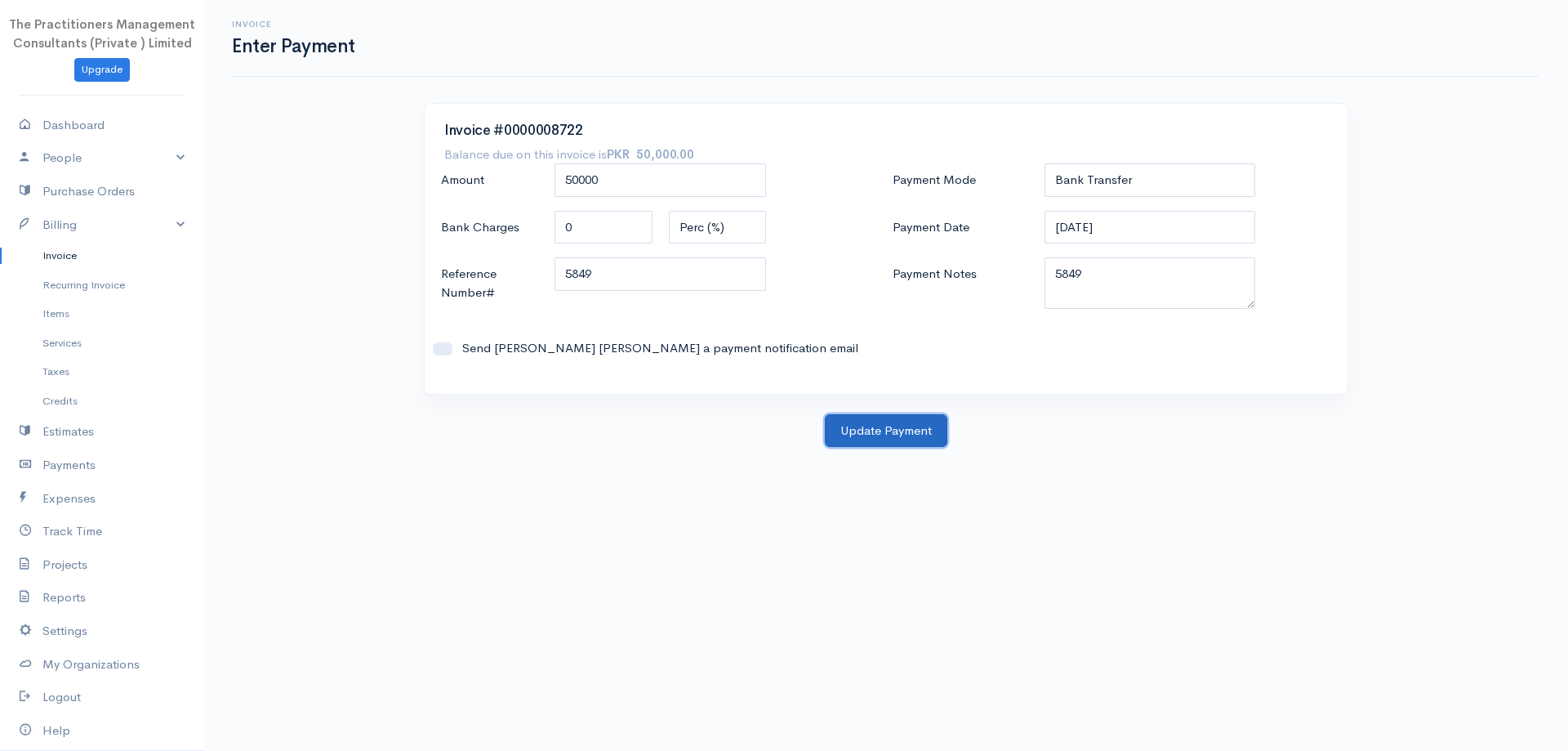
click at [874, 439] on button "Update Payment" at bounding box center [886, 431] width 122 height 34
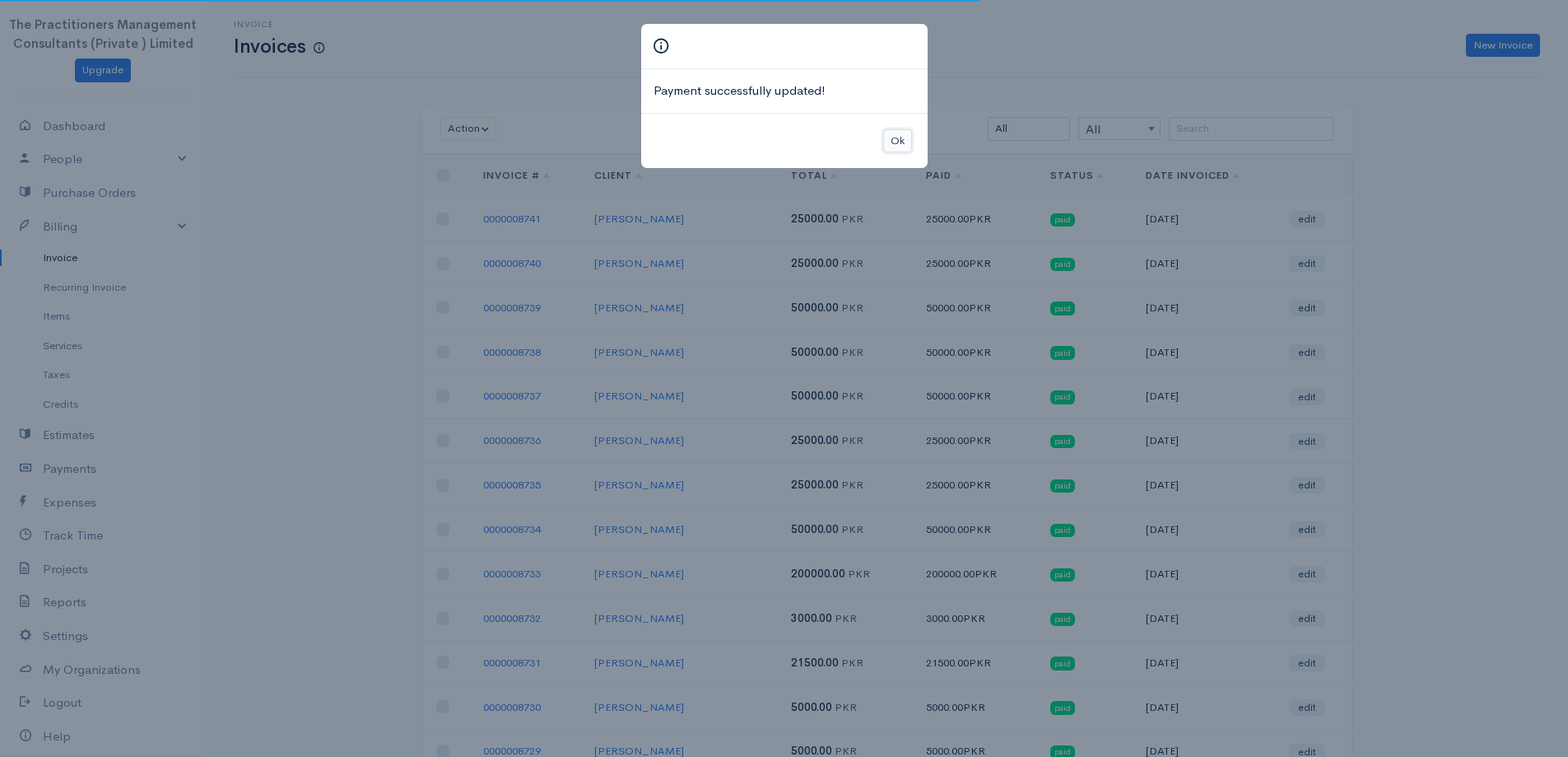
click at [910, 149] on button "Ok" at bounding box center [898, 141] width 29 height 24
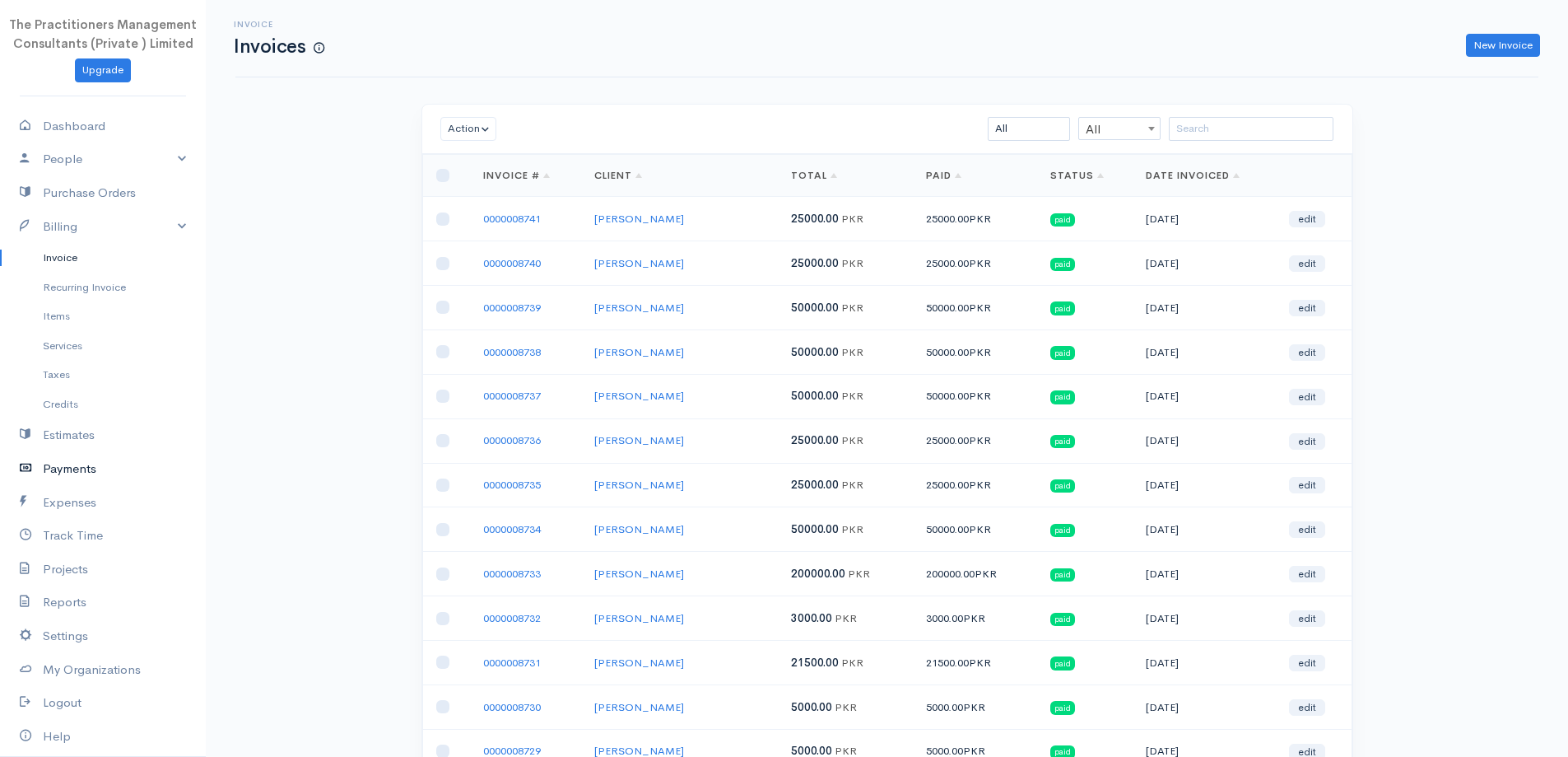
click at [63, 481] on link "Payments" at bounding box center [103, 469] width 205 height 34
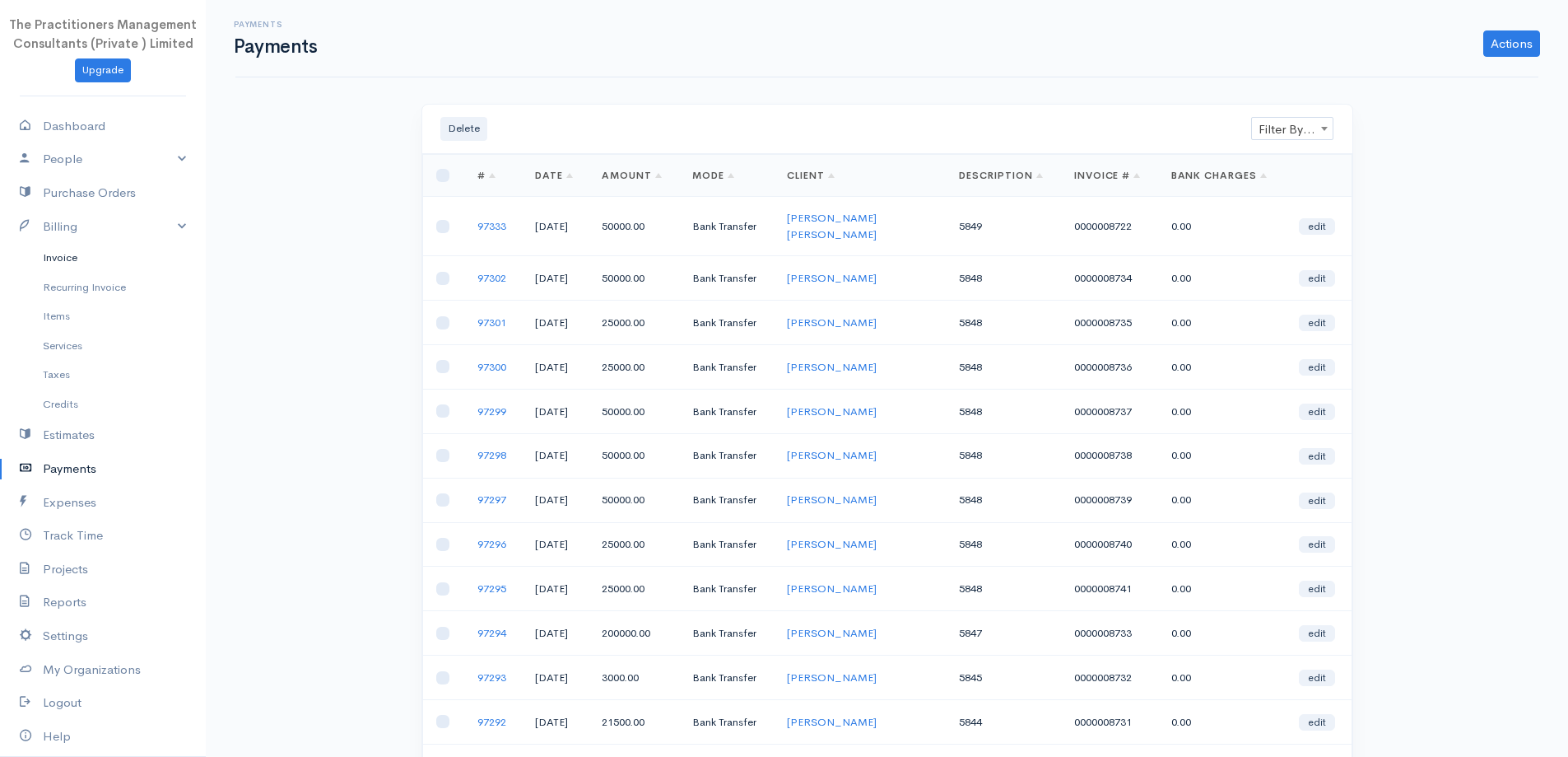
click at [110, 248] on link "Invoice" at bounding box center [103, 257] width 205 height 29
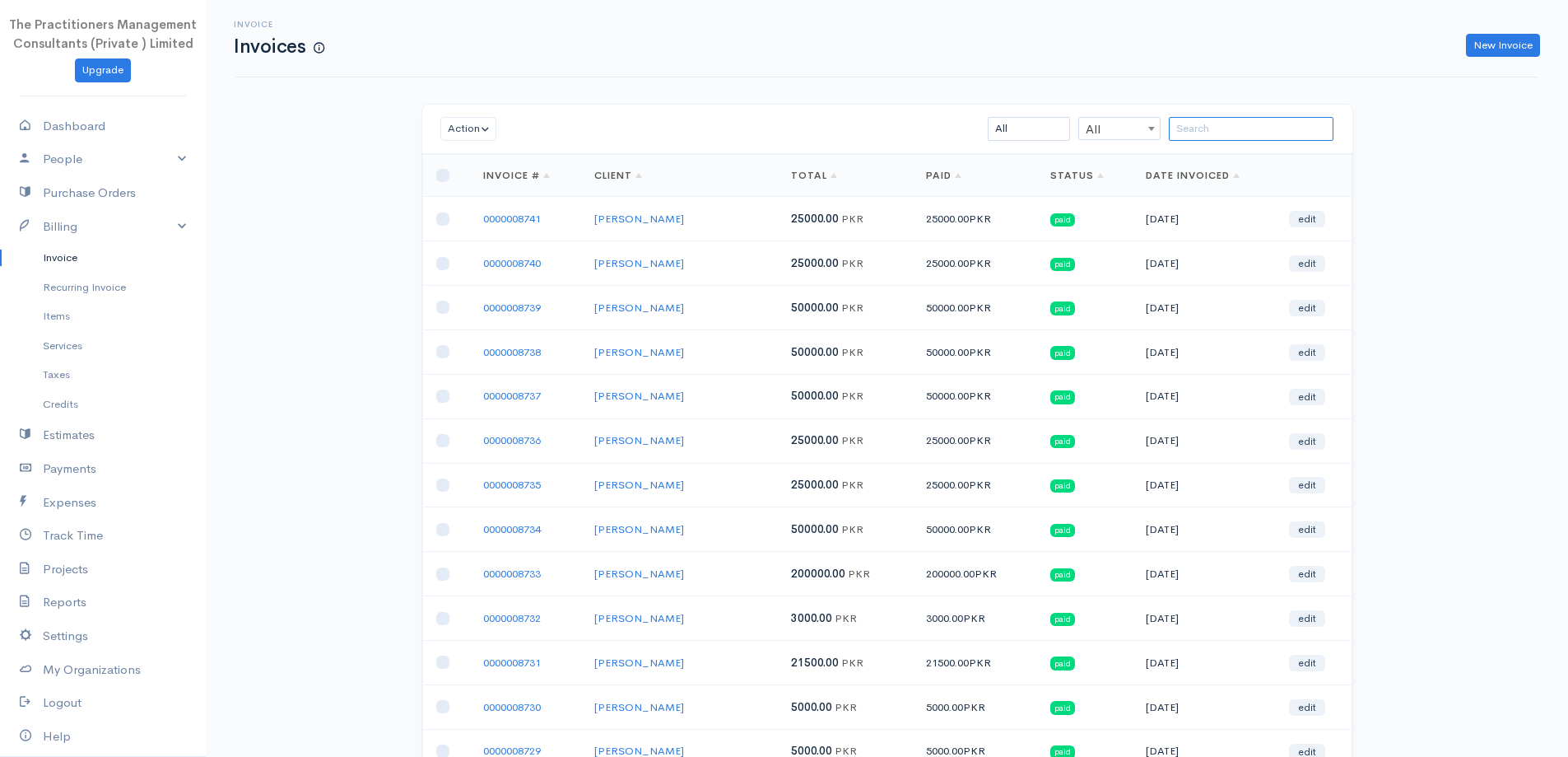
click at [1210, 130] on input "search" at bounding box center [1251, 129] width 164 height 24
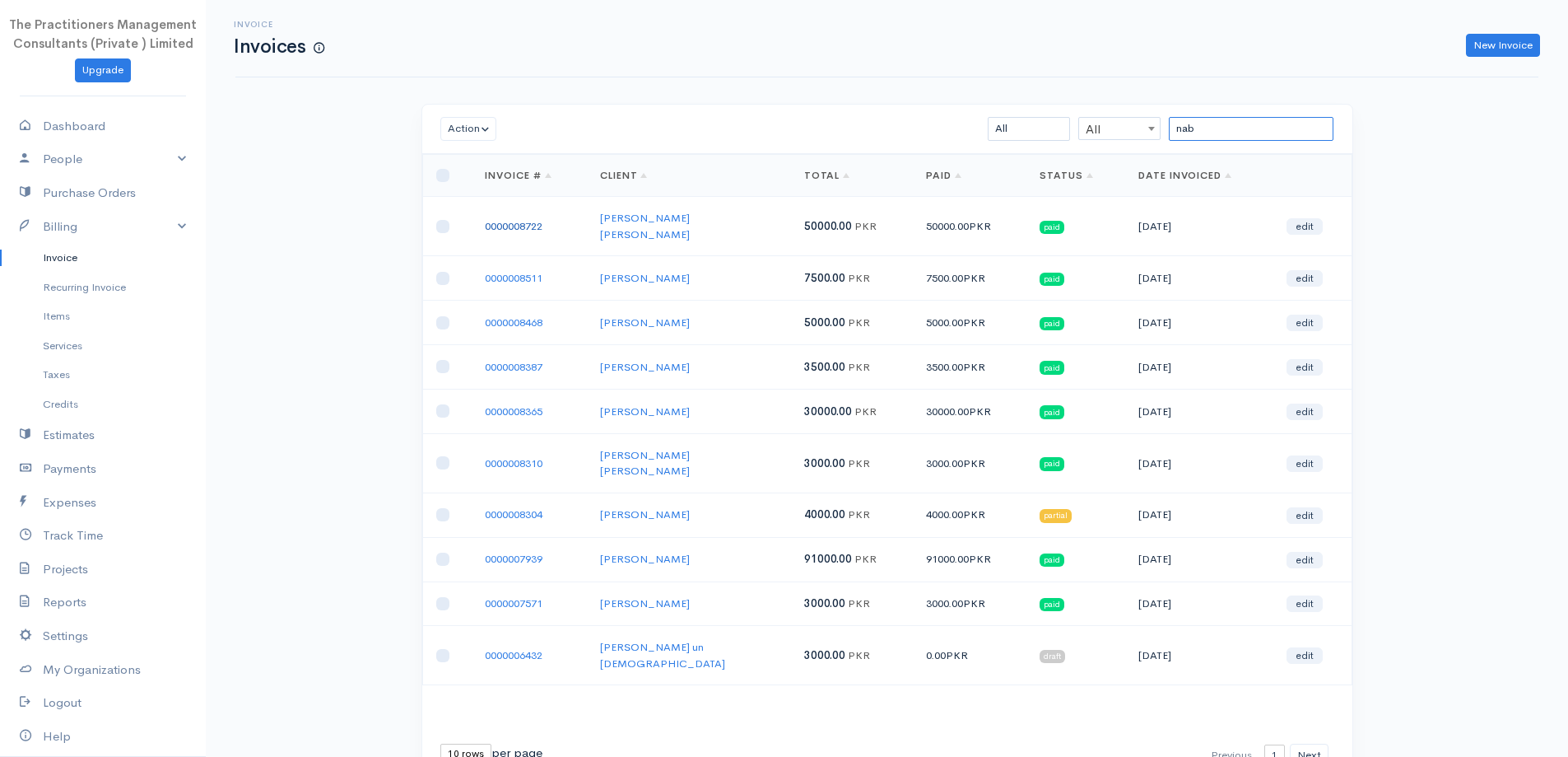
type input "nab"
click at [492, 223] on link "0000008722" at bounding box center [514, 226] width 57 height 14
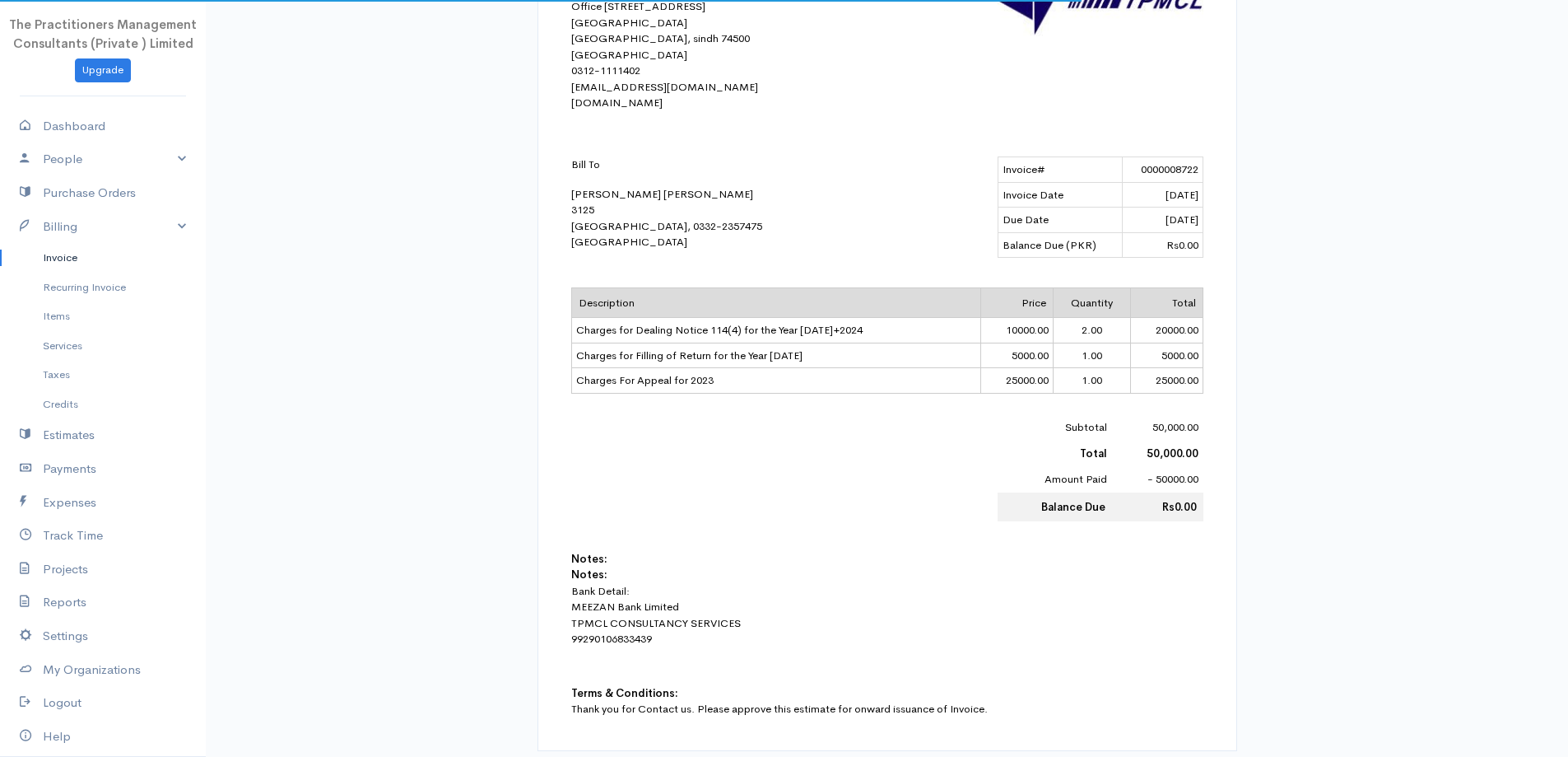
scroll to position [494, 0]
